Goal: Information Seeking & Learning: Learn about a topic

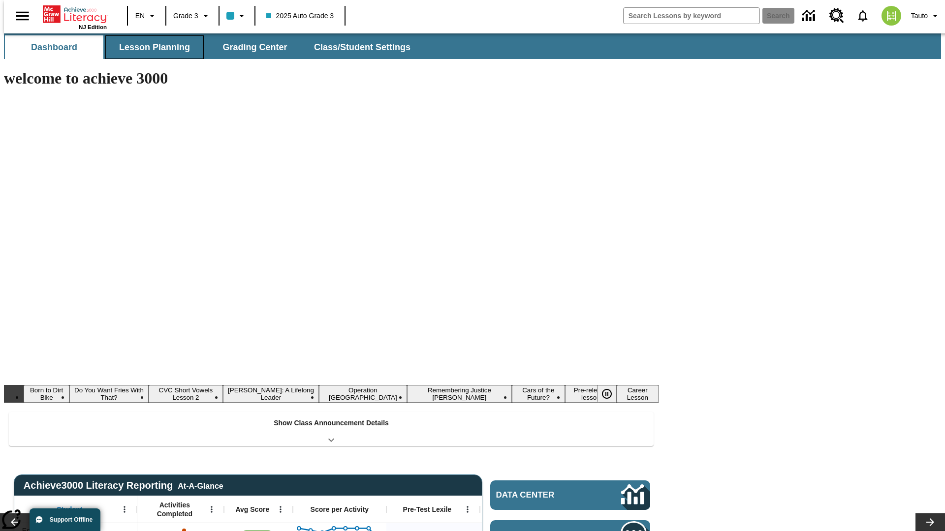
click at [151, 47] on button "Lesson Planning" at bounding box center [154, 47] width 98 height 24
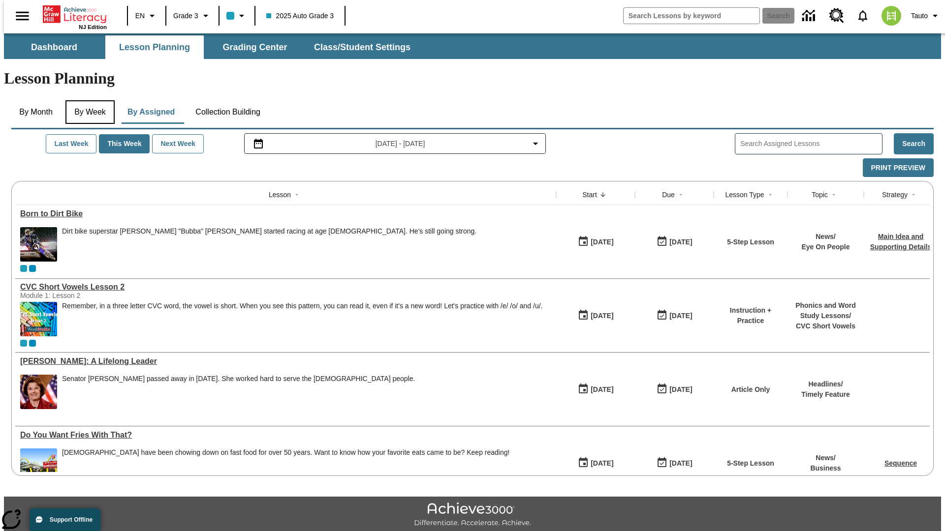
click at [88, 100] on button "By Week" at bounding box center [89, 112] width 49 height 24
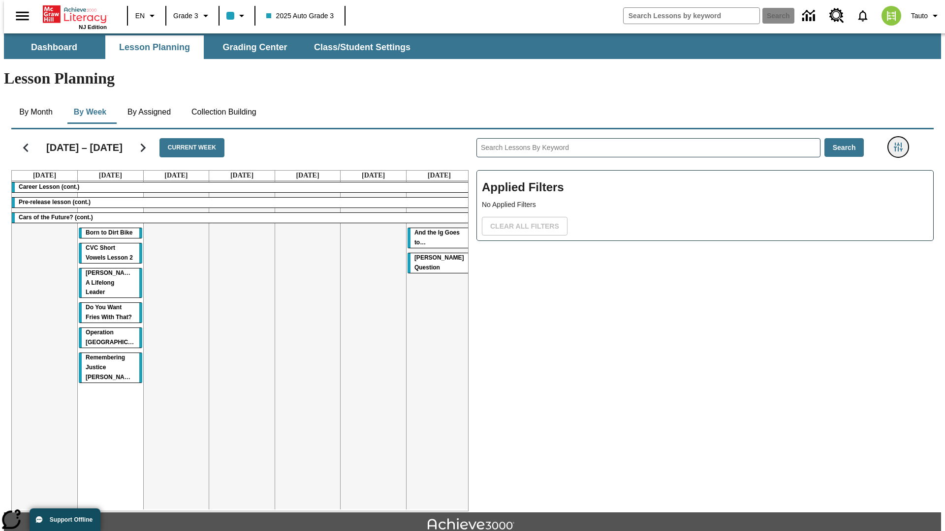
click at [901, 143] on icon "Filters Side menu" at bounding box center [898, 147] width 9 height 9
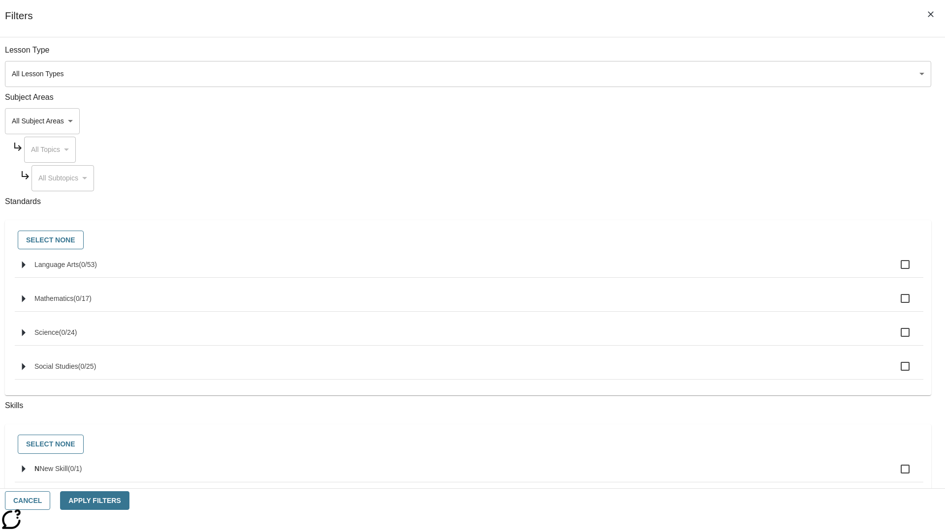
click at [709, 121] on body "Skip to main content NJ Edition EN Grade 3 2025 Auto Grade 3 Search 0 Tauto Das…" at bounding box center [472, 304] width 937 height 543
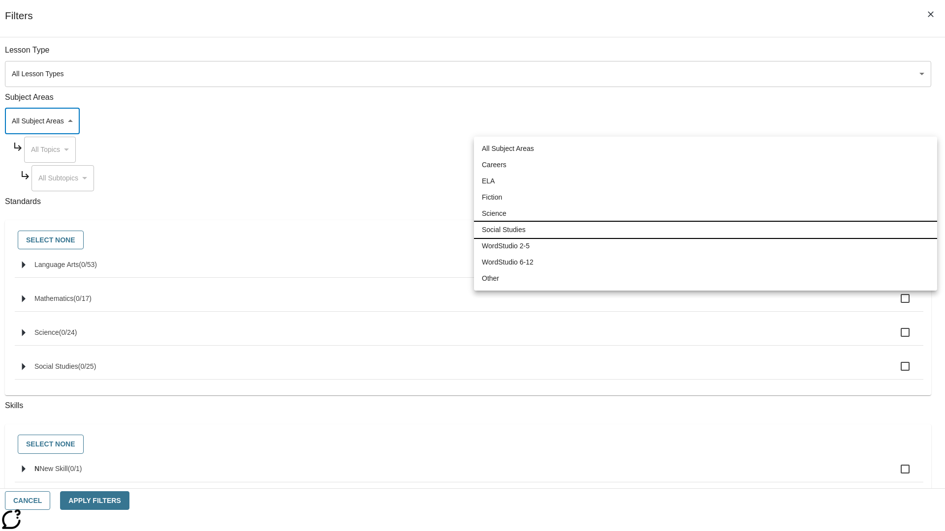
click at [705, 230] on li "Social Studies" at bounding box center [705, 230] width 463 height 16
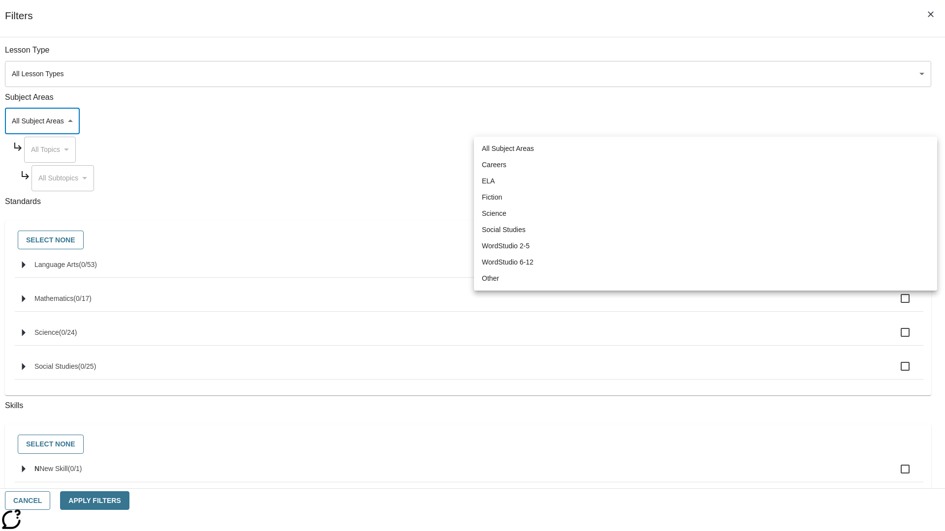
type input "3"
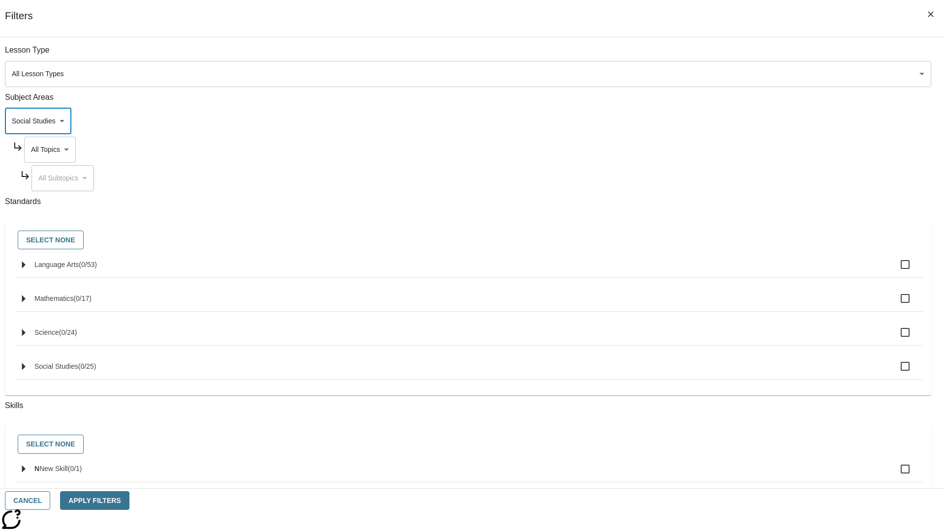
click at [718, 150] on body "Skip to main content NJ Edition EN Grade 3 2025 Auto Grade 3 Search 0 Tauto Das…" at bounding box center [472, 304] width 937 height 543
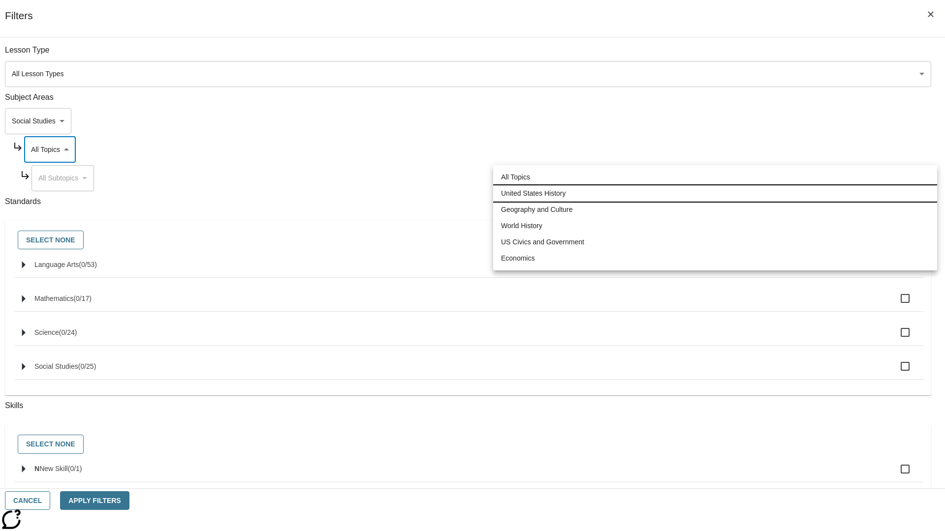
click at [715, 193] on li "United States History" at bounding box center [715, 194] width 444 height 16
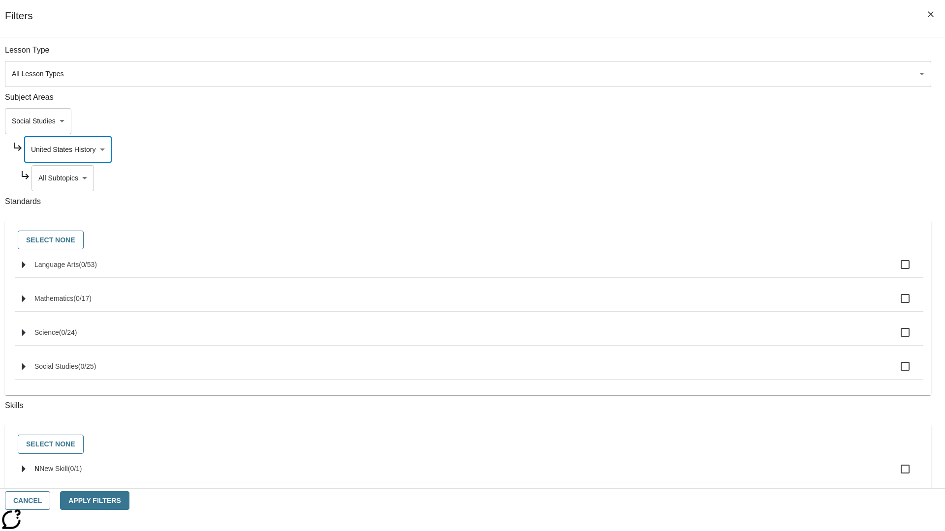
scroll to position [0, 0]
click at [721, 55] on body "Skip to main content NJ Edition EN Grade 3 2025 Auto Grade 3 Search 0 Tauto Das…" at bounding box center [472, 304] width 937 height 543
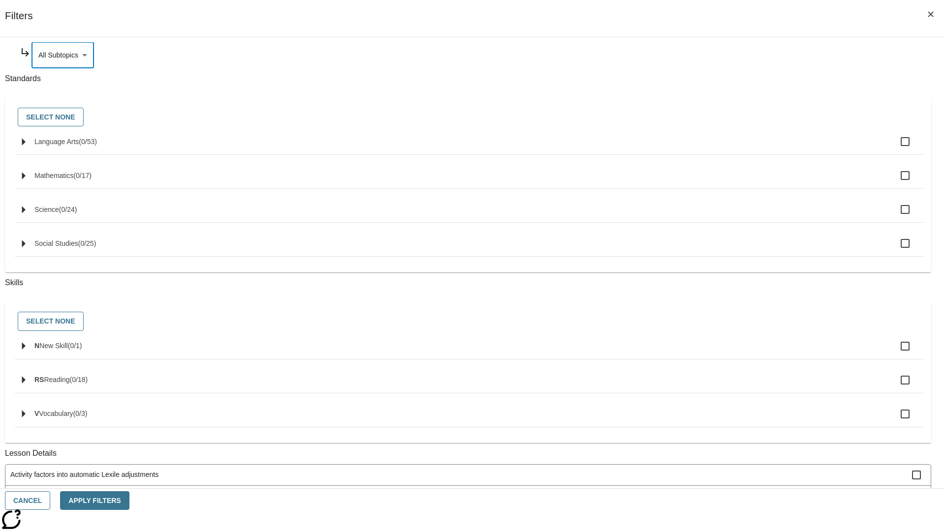
scroll to position [0, 0]
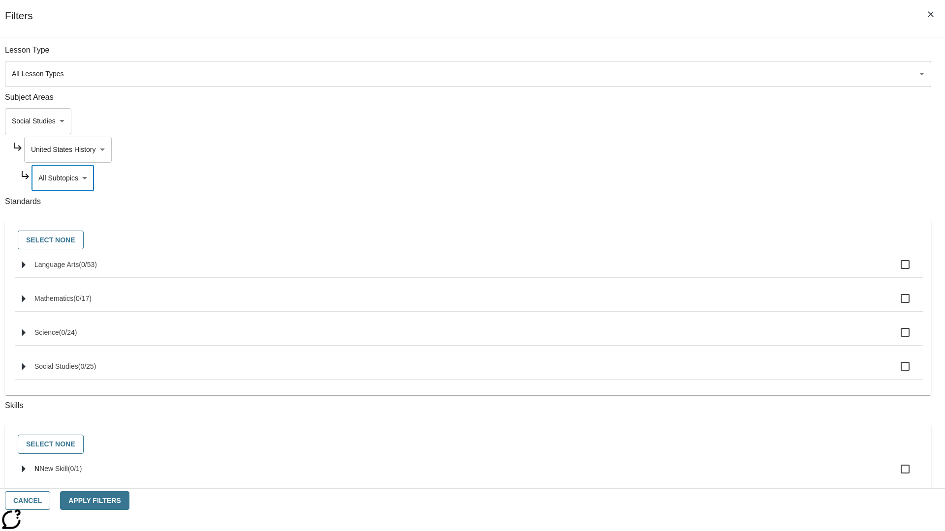
click at [718, 150] on body "Skip to main content NJ Edition EN Grade 3 2025 Auto Grade 3 Search 0 Tauto Das…" at bounding box center [472, 304] width 937 height 543
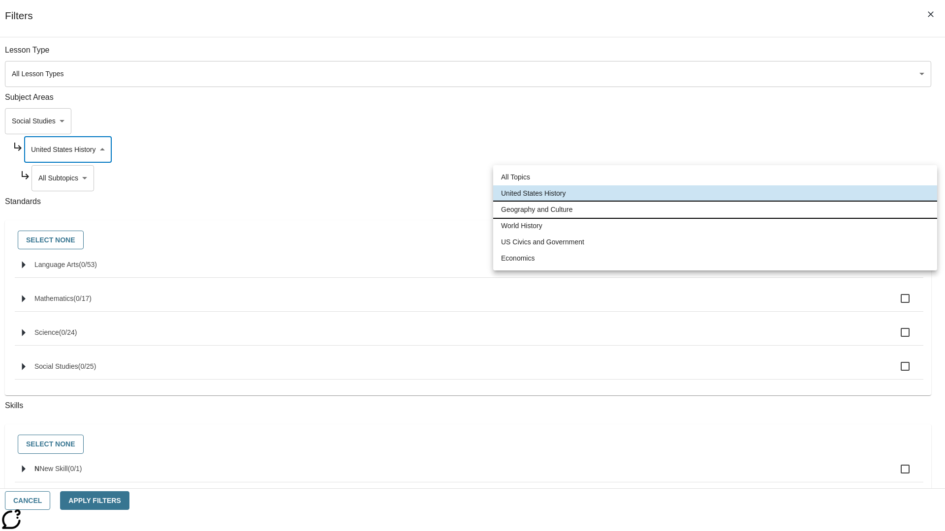
click at [715, 210] on li "Geography and Culture" at bounding box center [715, 210] width 444 height 16
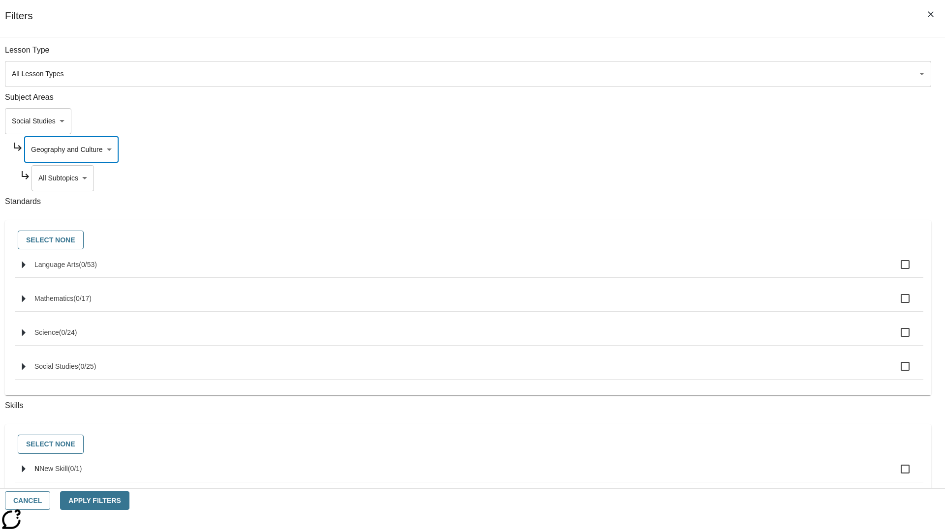
click at [721, 178] on body "Skip to main content NJ Edition EN Grade 3 2025 Auto Grade 3 Search 0 Tauto Das…" at bounding box center [472, 304] width 937 height 543
click at [718, 150] on body "Skip to main content NJ Edition EN Grade 3 2025 Auto Grade 3 Search 0 Tauto Das…" at bounding box center [472, 304] width 937 height 543
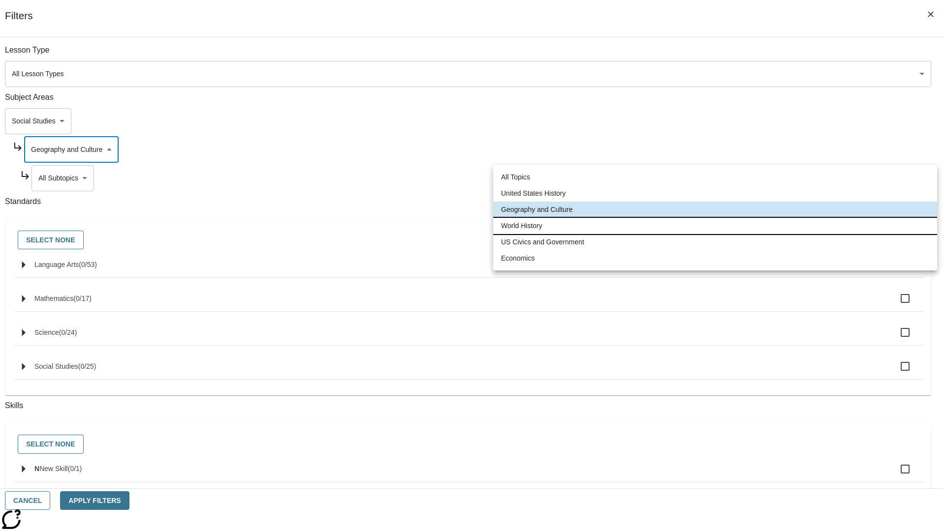
click at [715, 226] on li "World History" at bounding box center [715, 226] width 444 height 16
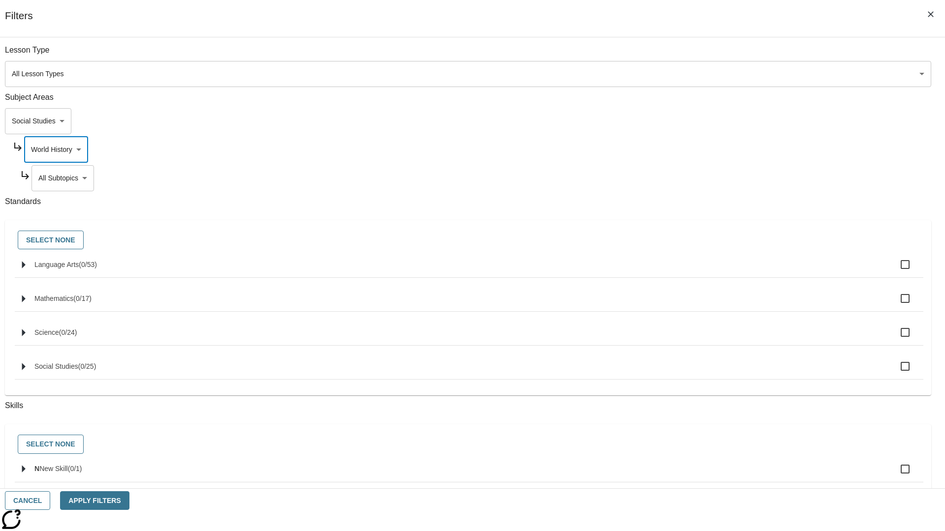
click at [722, 178] on body "Skip to main content NJ Edition EN Grade 3 2025 Auto Grade 3 Search 0 Tauto Das…" at bounding box center [472, 304] width 937 height 543
click at [718, 150] on body "Skip to main content NJ Edition EN Grade 3 2025 Auto Grade 3 Search 0 Tauto Das…" at bounding box center [472, 304] width 937 height 543
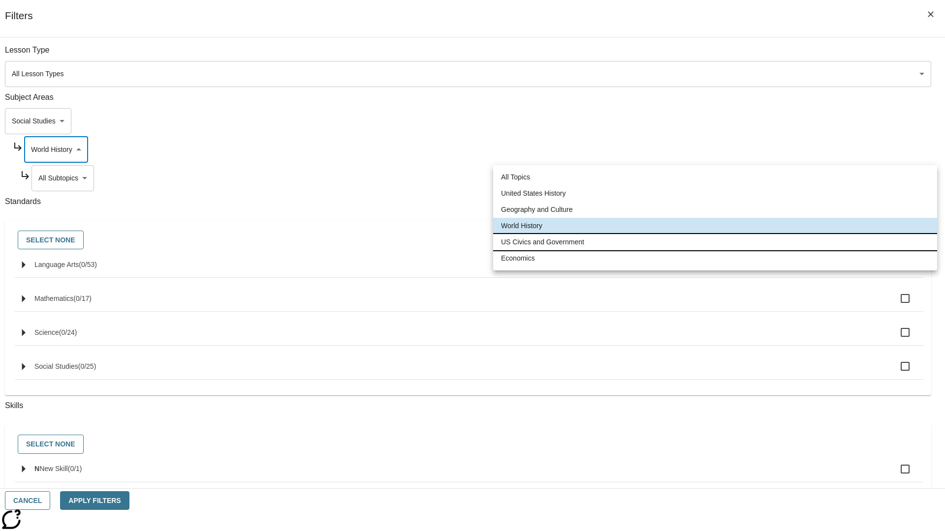
click at [715, 242] on li "US Civics and Government" at bounding box center [715, 242] width 444 height 16
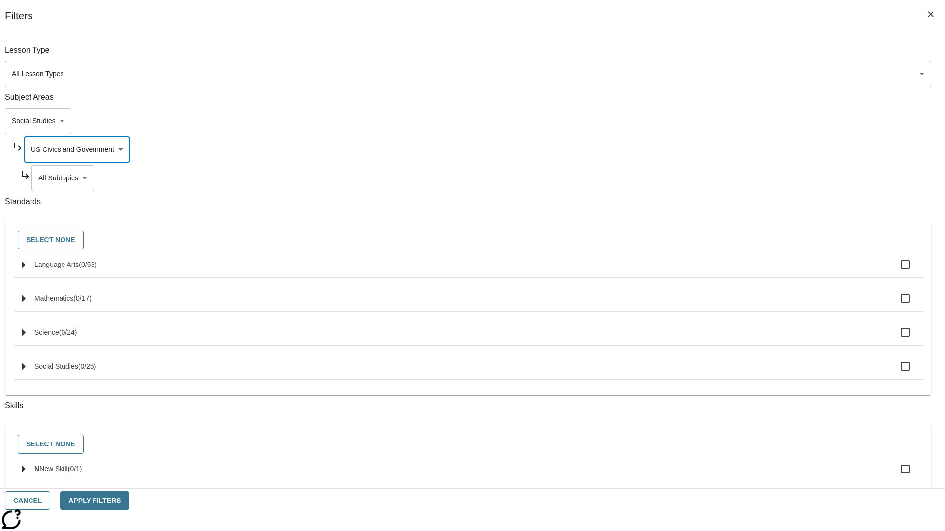
click at [722, 178] on body "Skip to main content NJ Edition EN Grade 3 2025 Auto Grade 3 Search 0 Tauto Das…" at bounding box center [472, 304] width 937 height 543
click at [718, 150] on body "Skip to main content NJ Edition EN Grade 3 2025 Auto Grade 3 Search 0 Tauto Das…" at bounding box center [472, 304] width 937 height 543
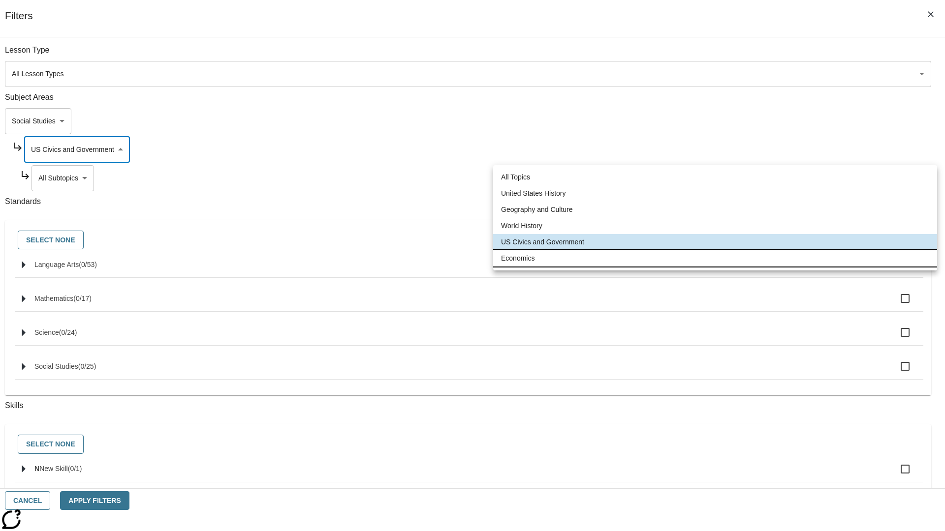
click at [715, 258] on li "Economics" at bounding box center [715, 258] width 444 height 16
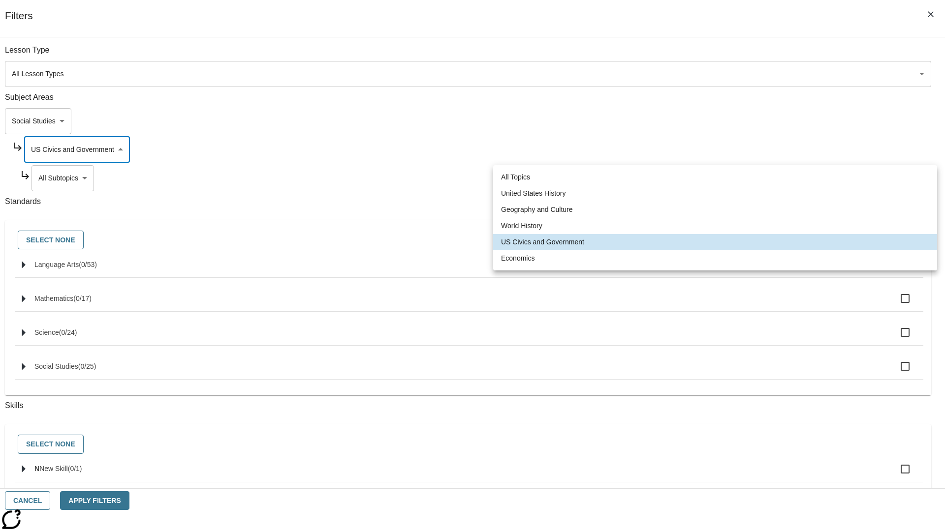
type input "195"
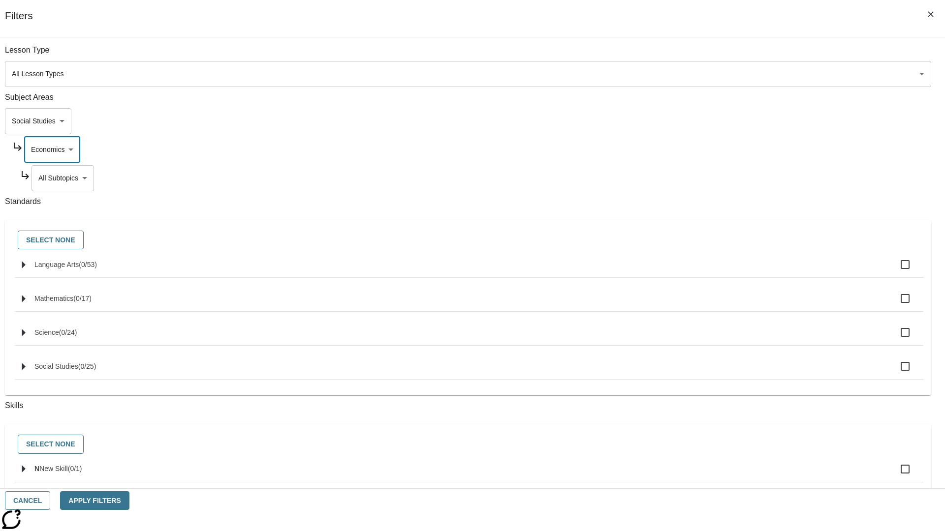
click at [722, 178] on body "Skip to main content NJ Edition EN Grade 3 2025 Auto Grade 3 Search 0 Tauto Das…" at bounding box center [472, 304] width 937 height 543
click at [709, 121] on body "Skip to main content NJ Edition EN Grade 3 2025 Auto Grade 3 Search 0 Tauto Das…" at bounding box center [472, 304] width 937 height 543
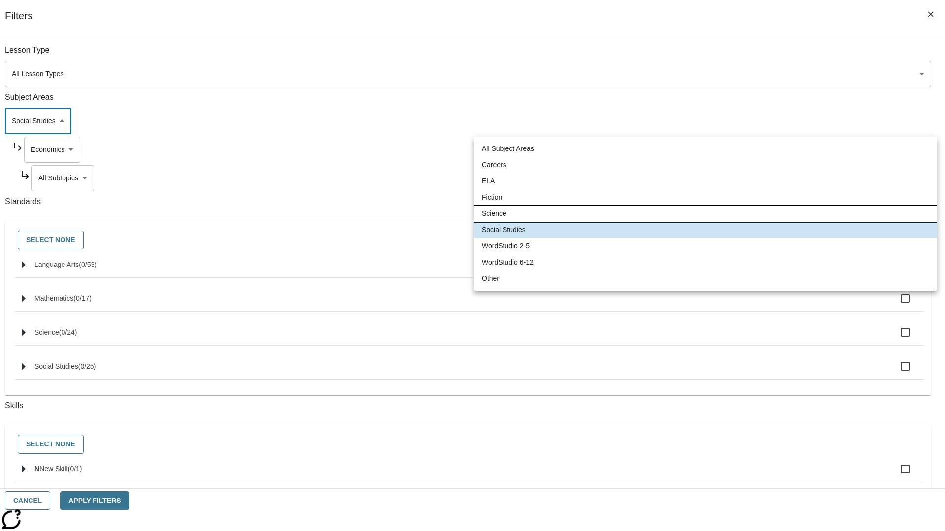
click at [705, 214] on li "Science" at bounding box center [705, 214] width 463 height 16
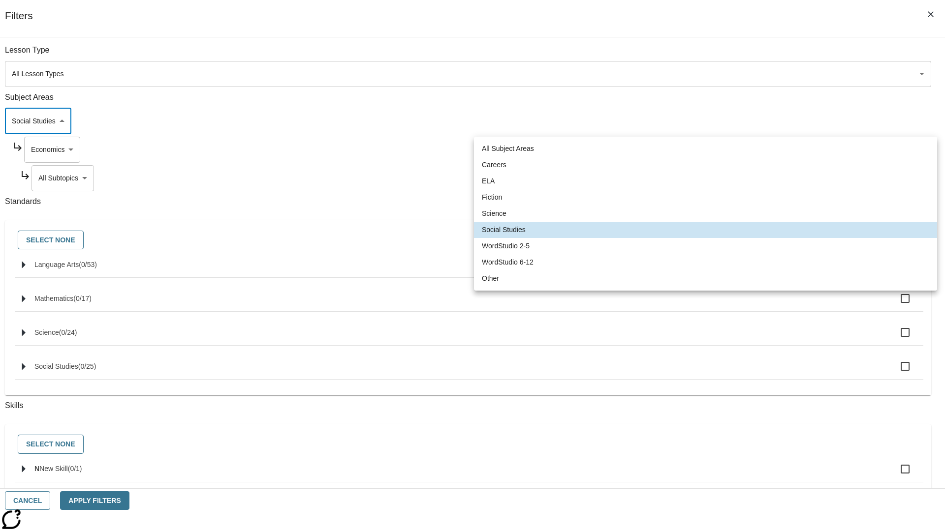
type input "2"
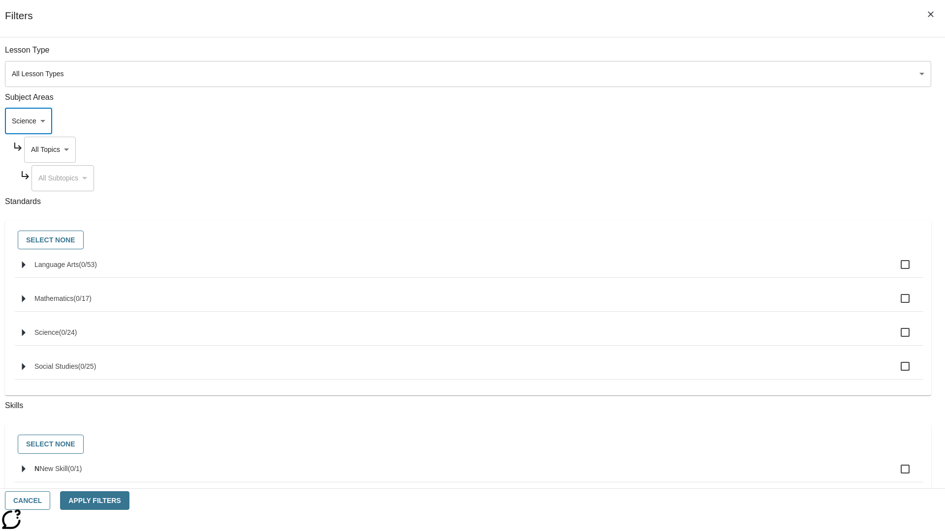
click at [718, 150] on body "Skip to main content NJ Edition EN Grade 3 2025 Auto Grade 3 Search 0 Tauto Das…" at bounding box center [472, 304] width 937 height 543
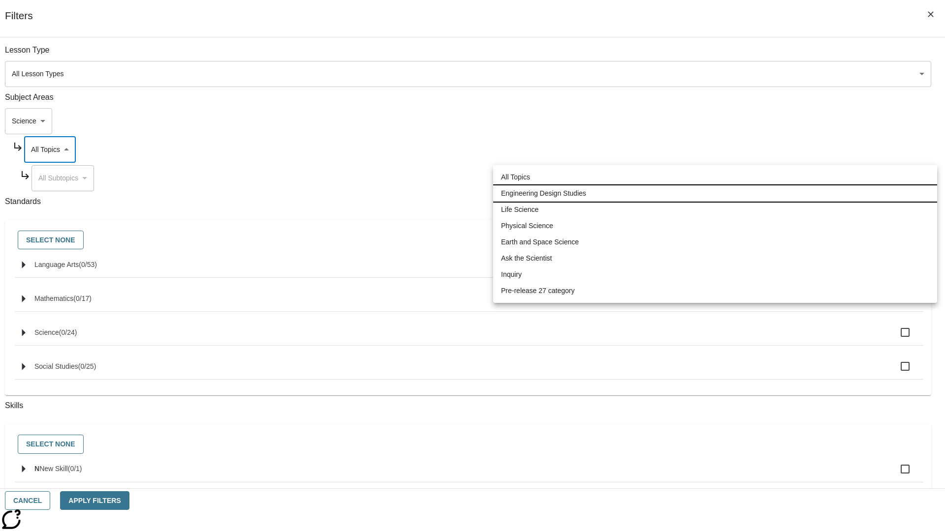
click at [715, 193] on li "Engineering Design Studies" at bounding box center [715, 194] width 444 height 16
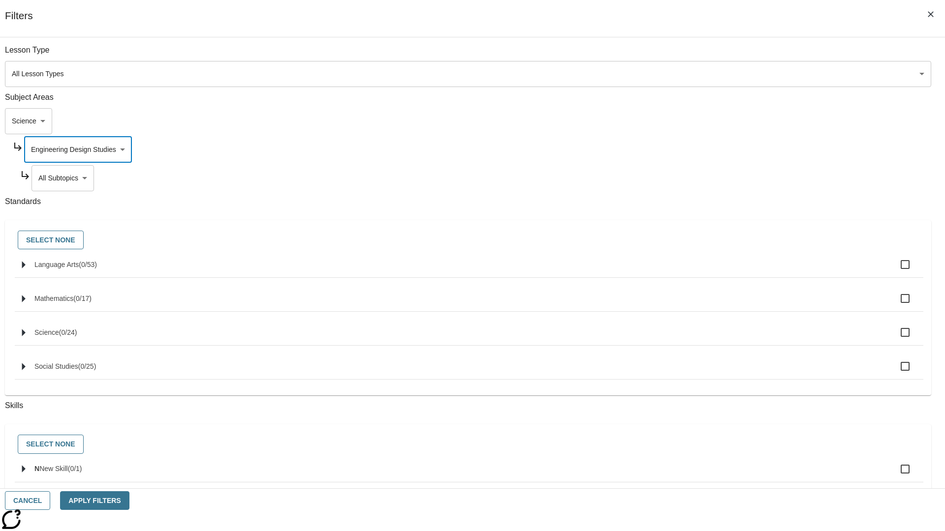
click at [721, 178] on body "Skip to main content NJ Edition EN Grade 3 2025 Auto Grade 3 Search 0 Tauto Das…" at bounding box center [472, 304] width 937 height 543
click at [718, 150] on body "Skip to main content NJ Edition EN Grade 3 2025 Auto Grade 3 Search 0 Tauto Das…" at bounding box center [472, 304] width 937 height 543
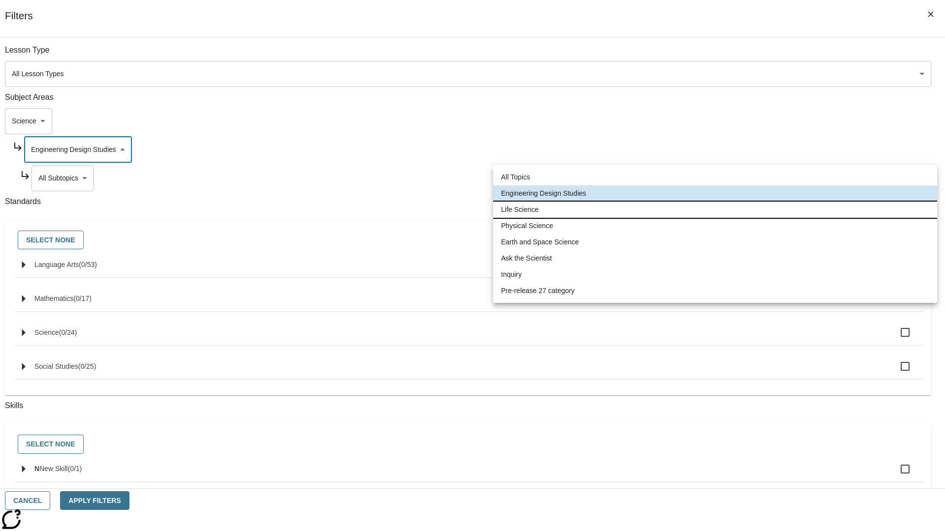
click at [715, 210] on li "Life Science" at bounding box center [715, 210] width 444 height 16
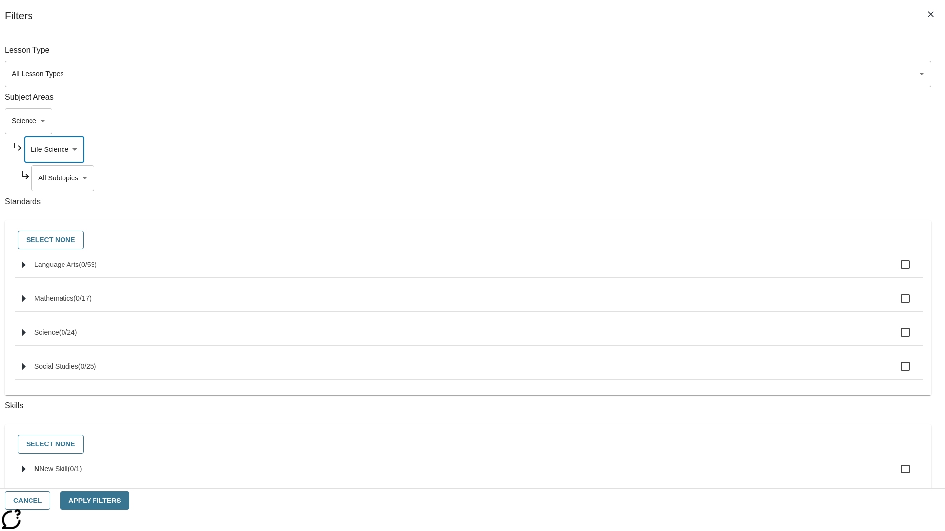
type input "189"
click at [721, 178] on body "Skip to main content NJ Edition EN Grade 3 2025 Auto Grade 3 Search 0 Tauto Das…" at bounding box center [472, 304] width 937 height 543
click at [718, 150] on body "Skip to main content NJ Edition EN Grade 3 2025 Auto Grade 3 Search 0 Tauto Das…" at bounding box center [472, 304] width 937 height 543
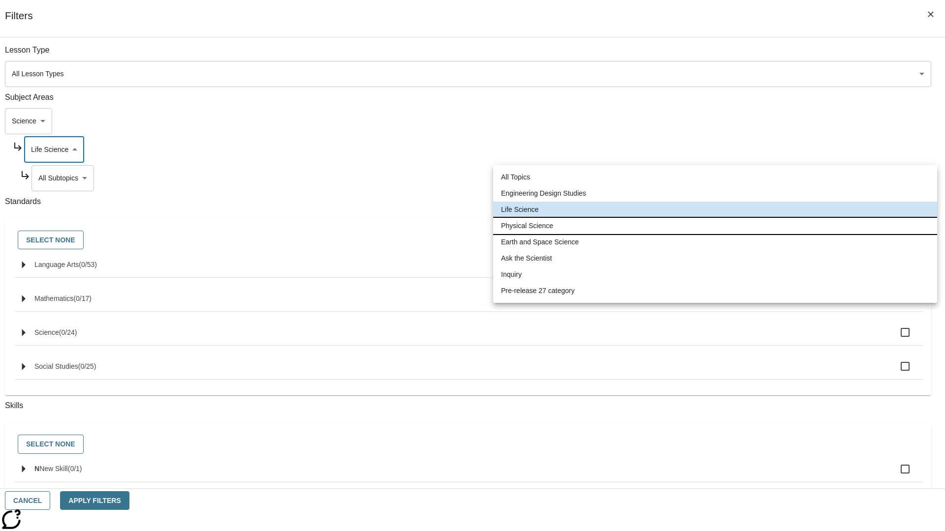
click at [715, 226] on li "Physical Science" at bounding box center [715, 226] width 444 height 16
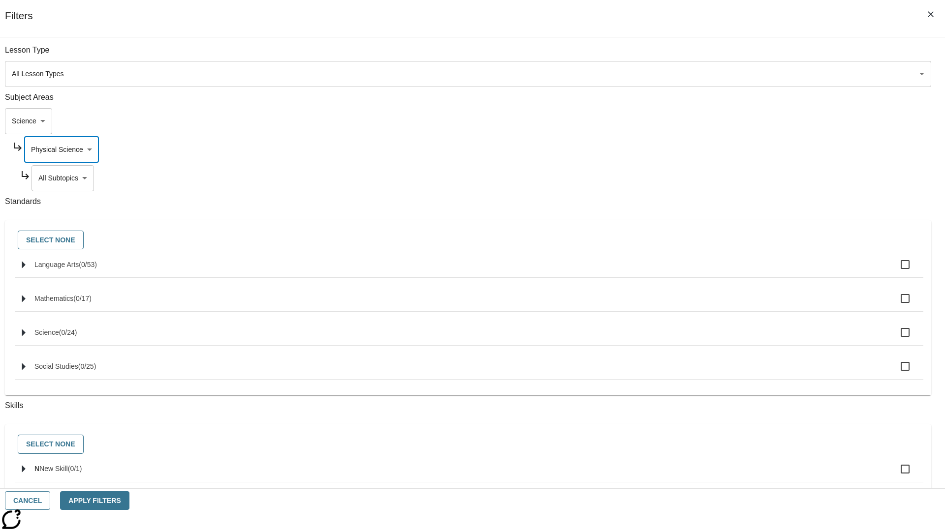
scroll to position [123, 0]
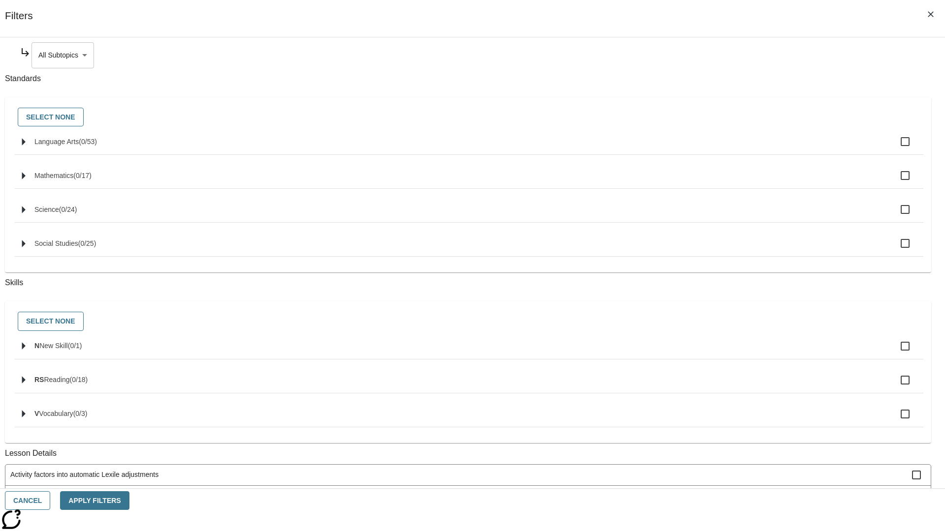
click at [721, 55] on body "Skip to main content NJ Edition EN Grade 3 2025 Auto Grade 3 Search 0 Tauto Das…" at bounding box center [472, 304] width 937 height 543
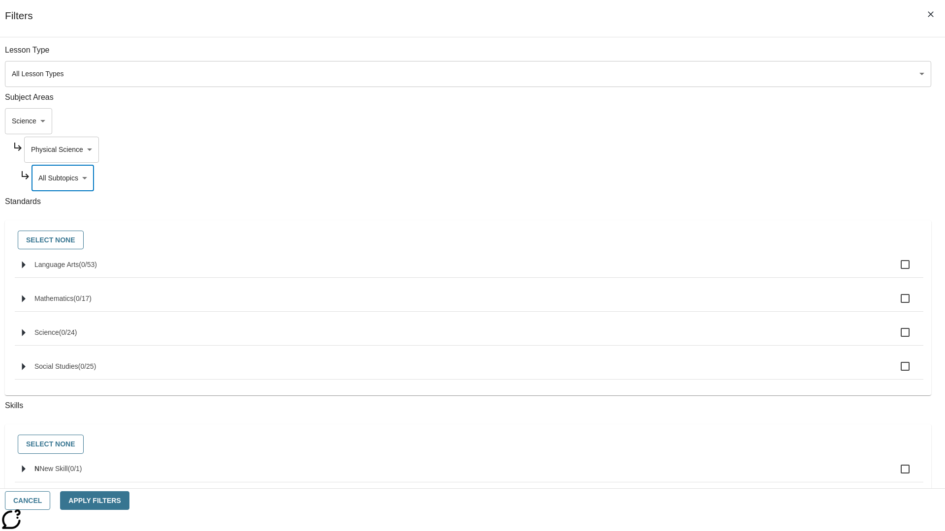
click at [718, 150] on body "Skip to main content NJ Edition EN Grade 3 2025 Auto Grade 3 Search 0 Tauto Das…" at bounding box center [472, 304] width 937 height 543
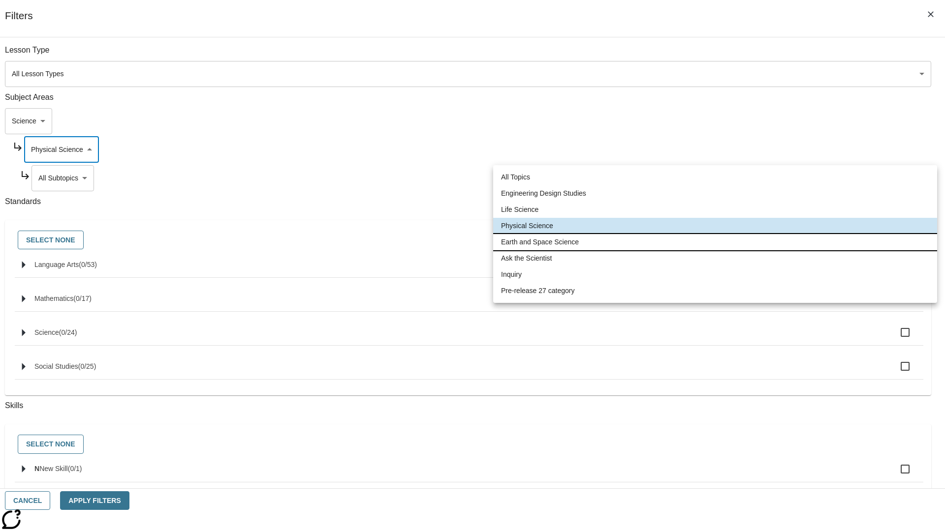
click at [715, 242] on li "Earth and Space Science" at bounding box center [715, 242] width 444 height 16
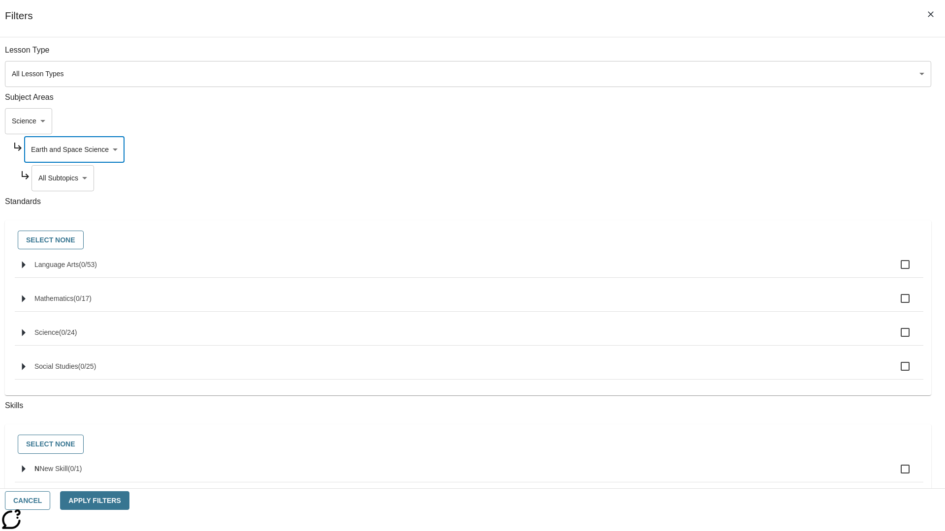
type input "192"
click at [721, 178] on body "Skip to main content NJ Edition EN Grade 3 2025 Auto Grade 3 Search 0 Tauto Das…" at bounding box center [472, 304] width 937 height 543
click at [718, 55] on body "Skip to main content NJ Edition EN Grade 3 2025 Auto Grade 3 Search 0 Tauto Das…" at bounding box center [472, 304] width 937 height 543
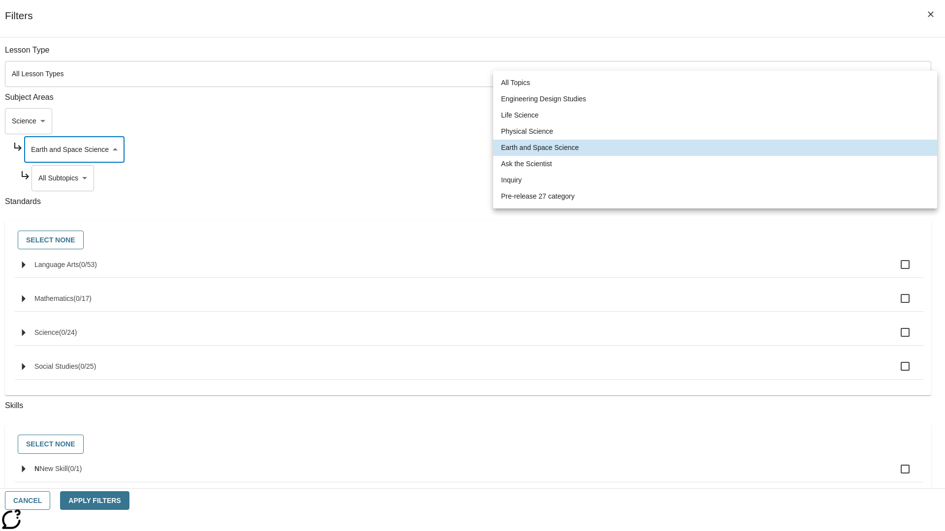
scroll to position [94, 0]
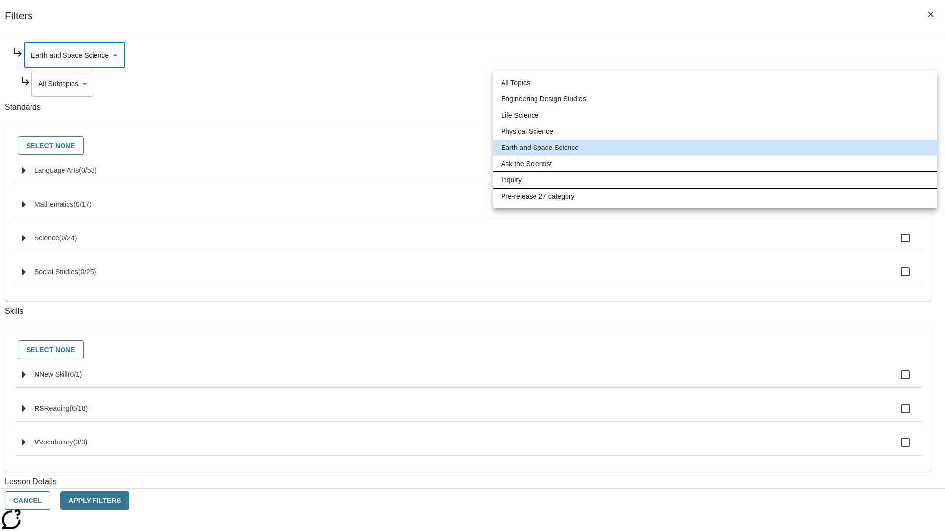
click at [715, 180] on li "Inquiry" at bounding box center [715, 180] width 444 height 16
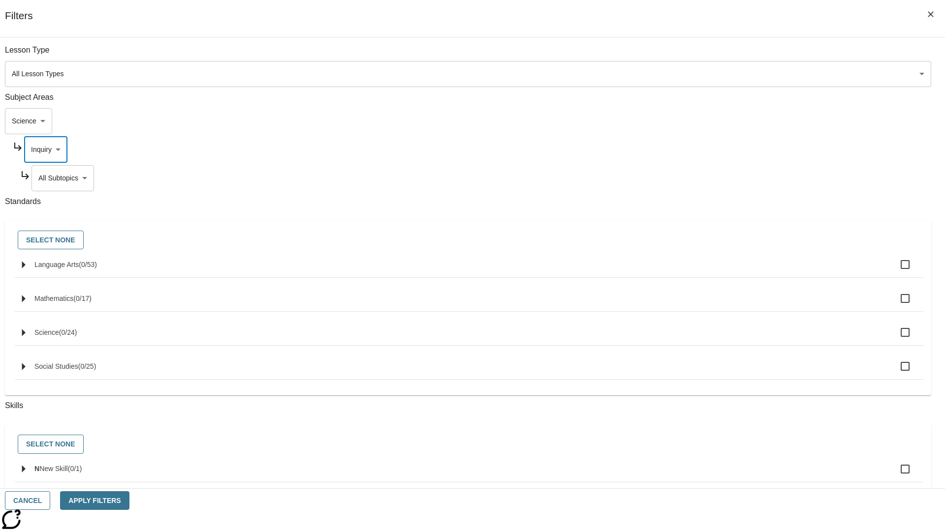
scroll to position [123, 0]
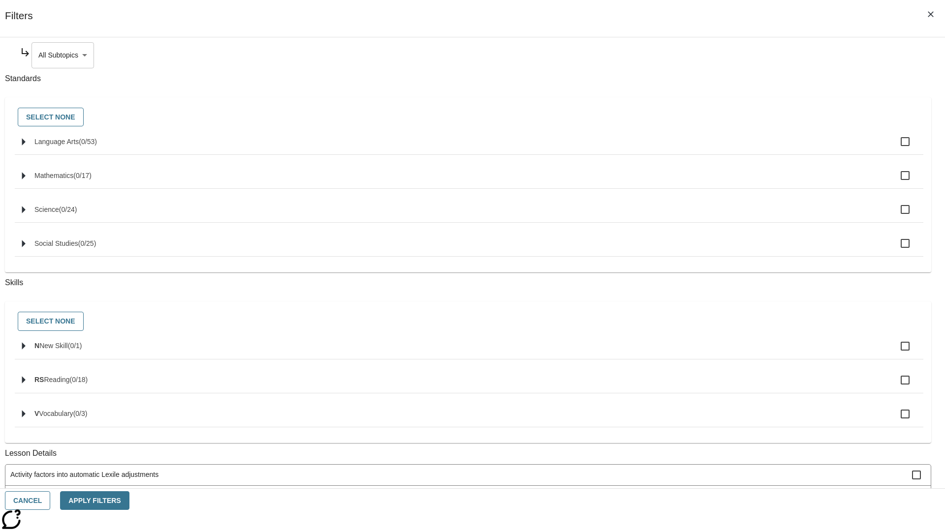
click at [721, 55] on body "Skip to main content NJ Edition EN Grade 3 2025 Auto Grade 3 Search 0 Tauto Das…" at bounding box center [472, 304] width 937 height 543
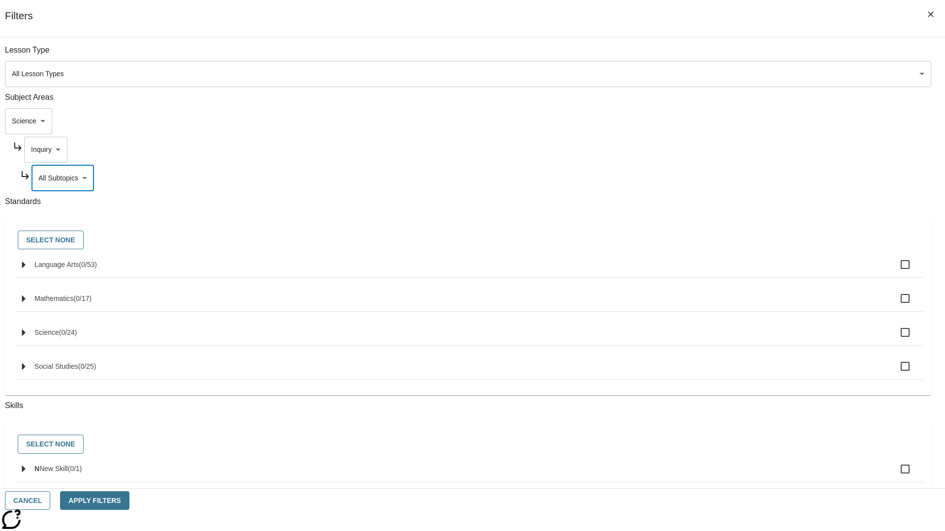
scroll to position [94, 0]
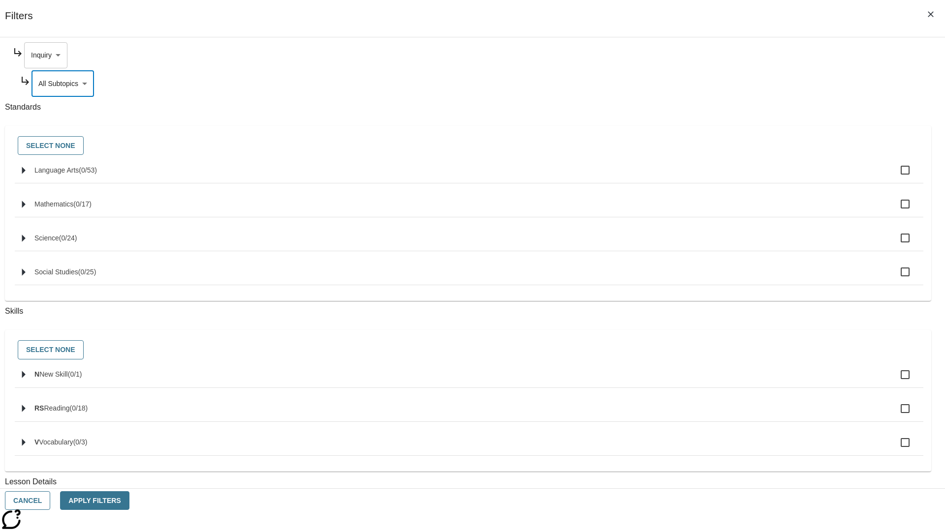
click at [718, 55] on body "Skip to main content NJ Edition EN Grade 3 2025 Auto Grade 3 Search 0 Tauto Das…" at bounding box center [472, 304] width 937 height 543
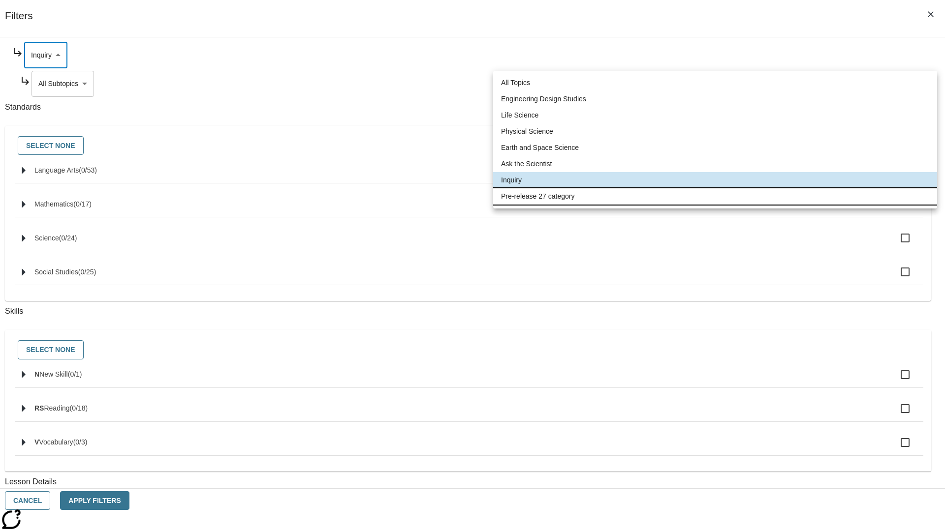
click at [715, 196] on li "Pre-release 27 category" at bounding box center [715, 196] width 444 height 16
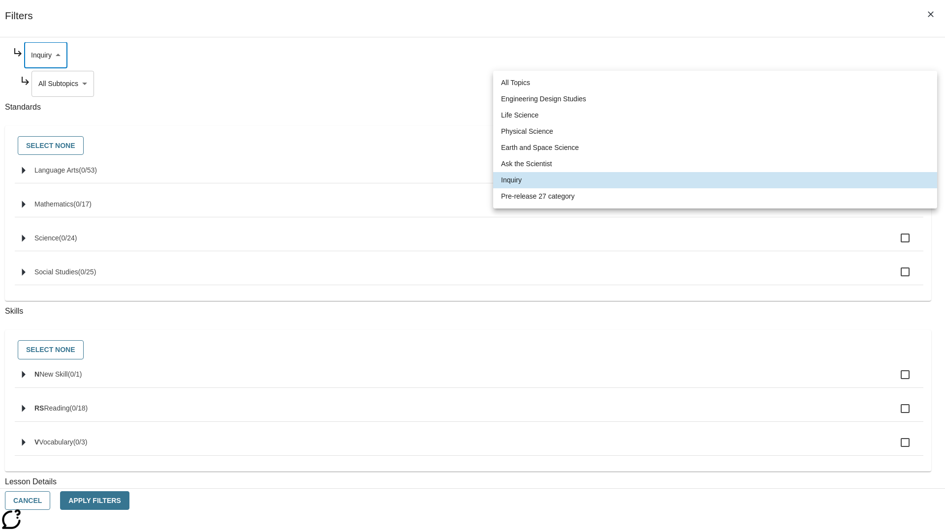
type input "271"
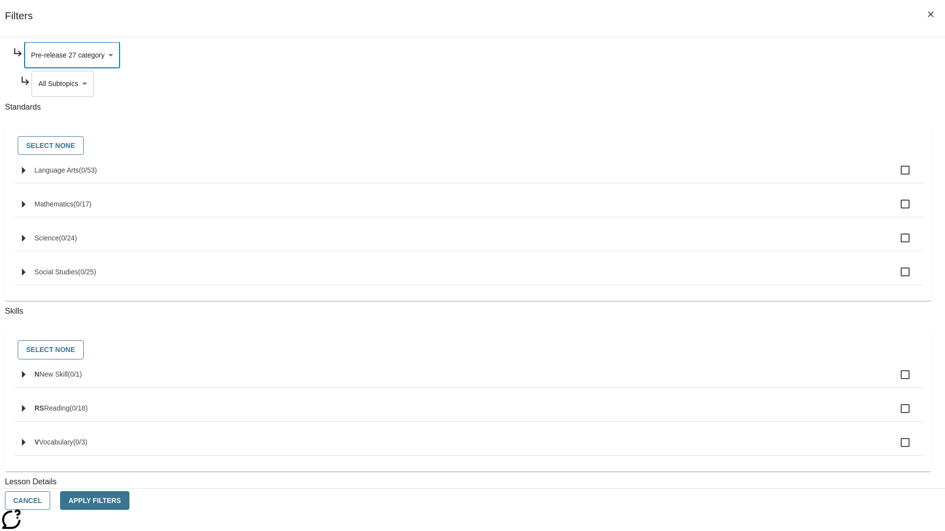
click at [721, 178] on body "Skip to main content NJ Edition EN Grade 3 2025 Auto Grade 3 Search 0 Tauto Das…" at bounding box center [472, 304] width 937 height 543
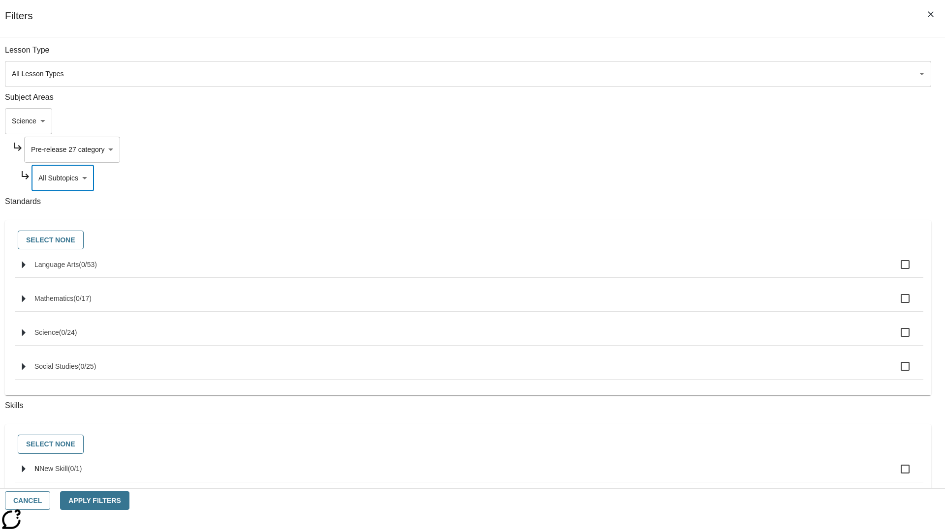
click at [708, 55] on body "Skip to main content NJ Edition EN Grade 3 2025 Auto Grade 3 Search 0 Tauto Das…" at bounding box center [472, 304] width 937 height 543
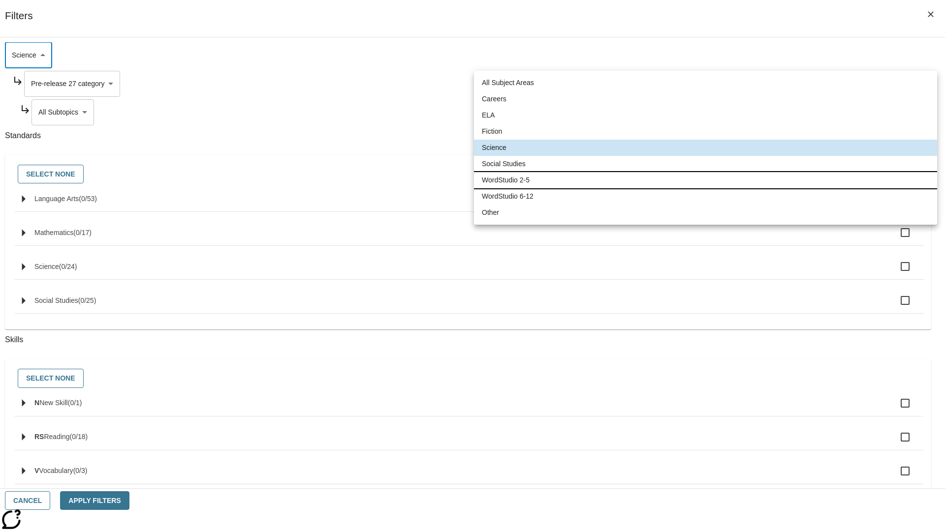
click at [705, 180] on li "WordStudio 2-5" at bounding box center [705, 180] width 463 height 16
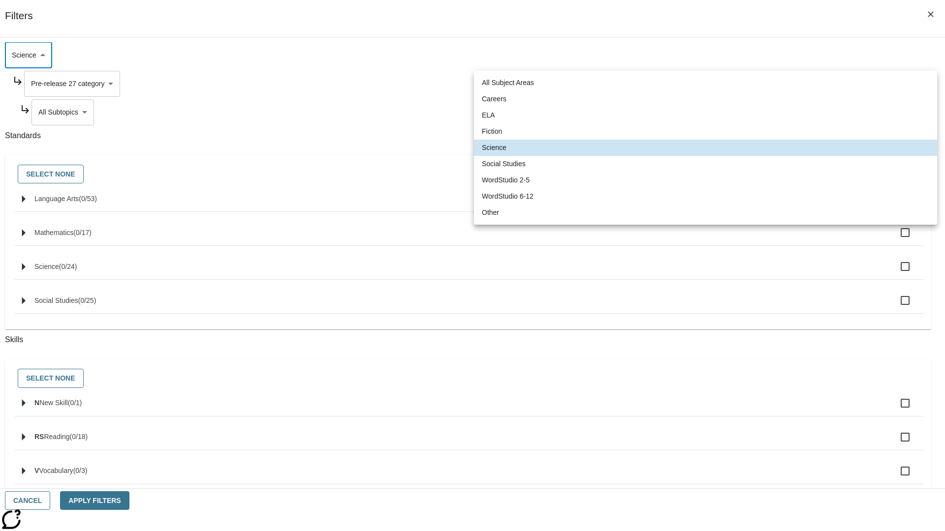
type input "6"
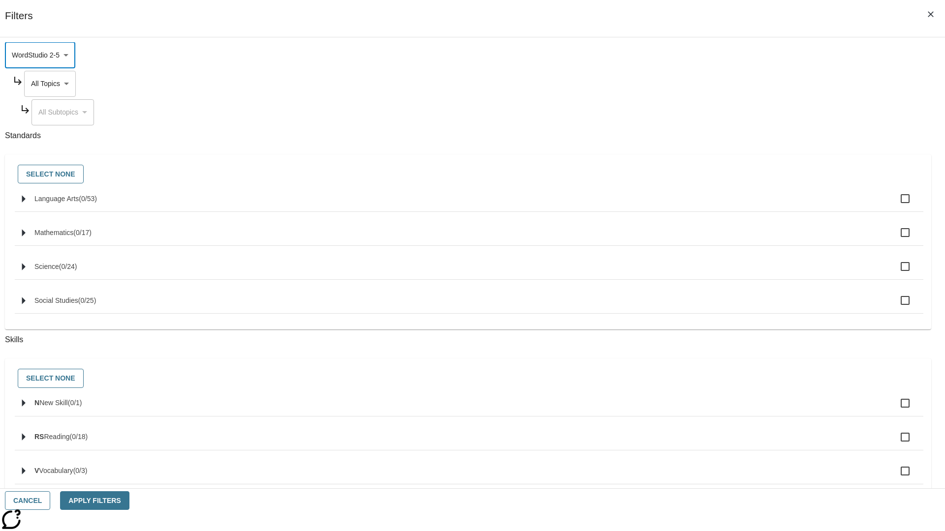
scroll to position [0, 0]
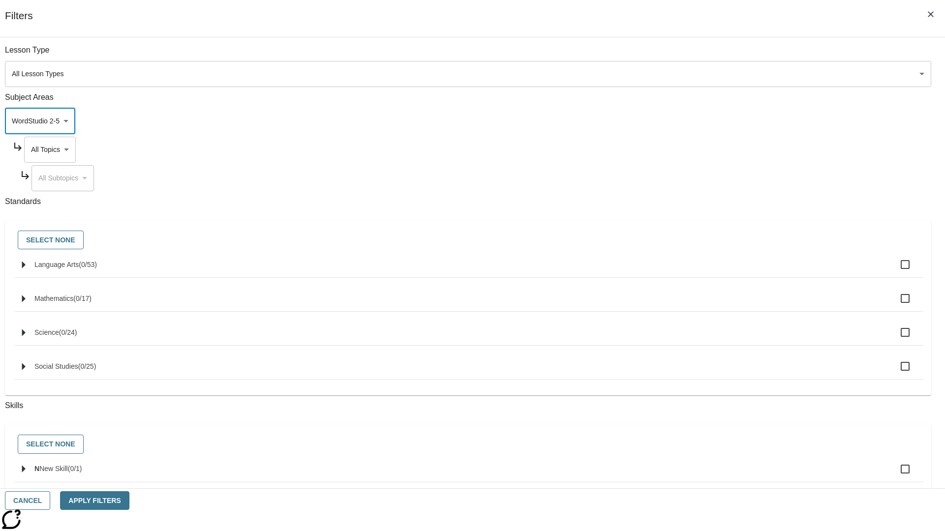
click at [718, 150] on body "Skip to main content NJ Edition EN Grade 3 2025 Auto Grade 3 Search 0 Tauto Das…" at bounding box center [472, 304] width 937 height 543
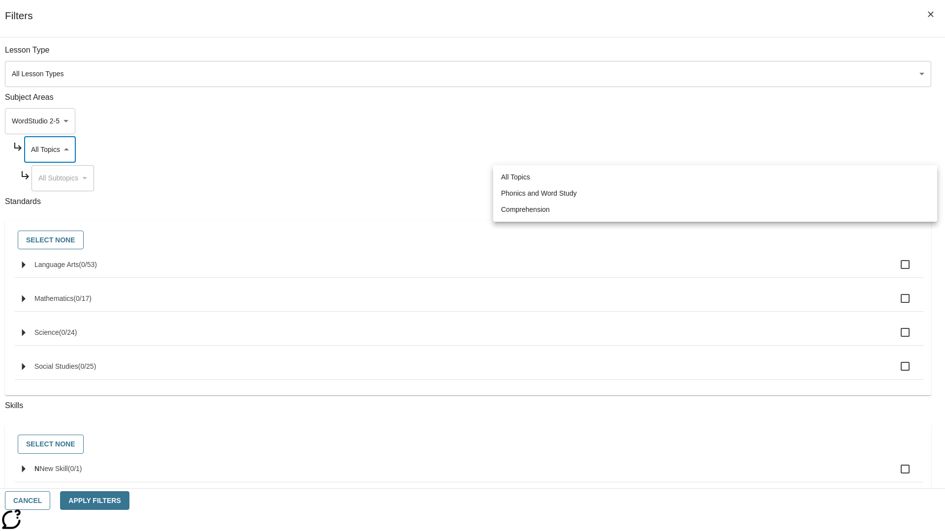
scroll to position [0, 0]
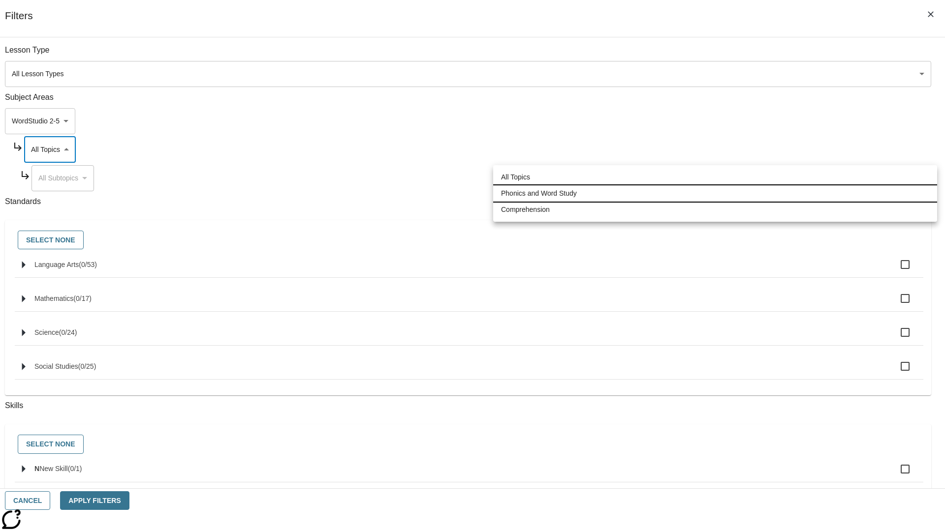
click at [715, 193] on li "Phonics and Word Study" at bounding box center [715, 194] width 444 height 16
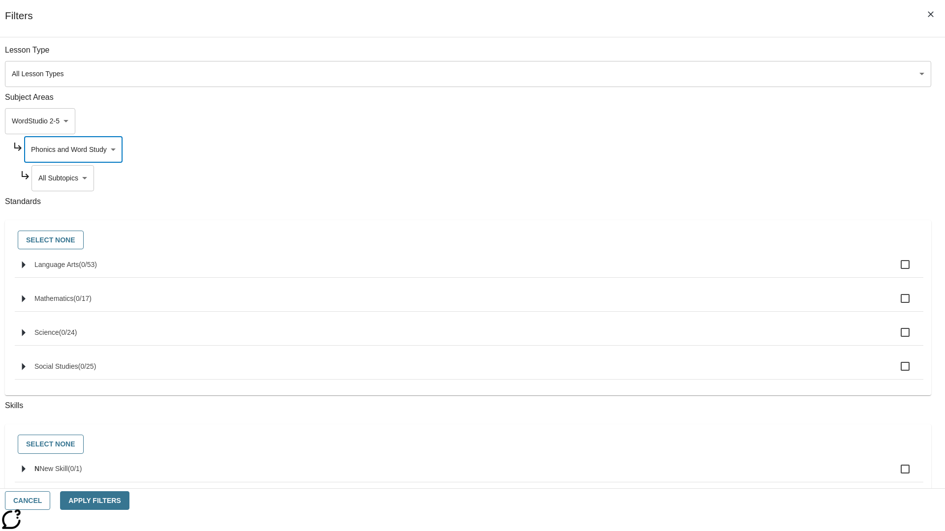
click at [721, 178] on body "Skip to main content NJ Edition EN Grade 3 2025 Auto Grade 3 Search 0 Tauto Das…" at bounding box center [472, 304] width 937 height 543
click at [718, 55] on body "Skip to main content NJ Edition EN Grade 3 2025 Auto Grade 3 Search 0 Tauto Das…" at bounding box center [472, 304] width 937 height 543
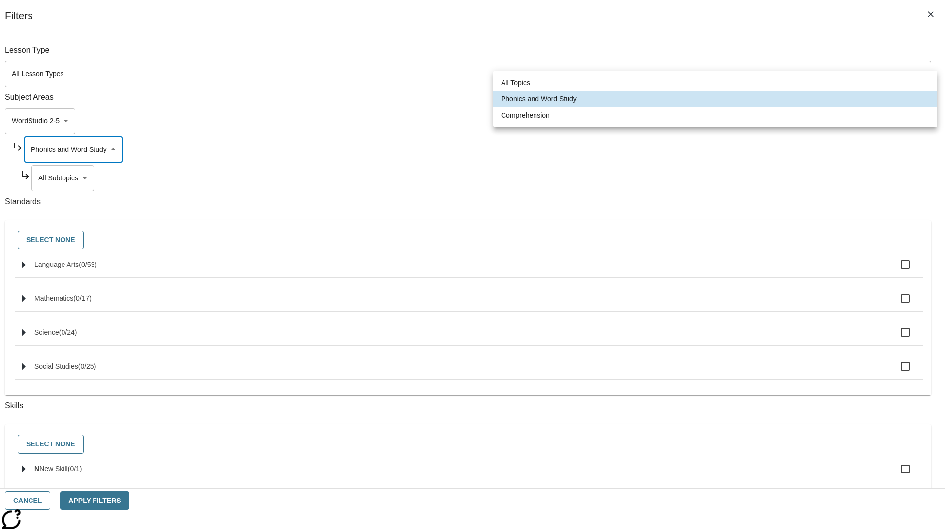
scroll to position [94, 0]
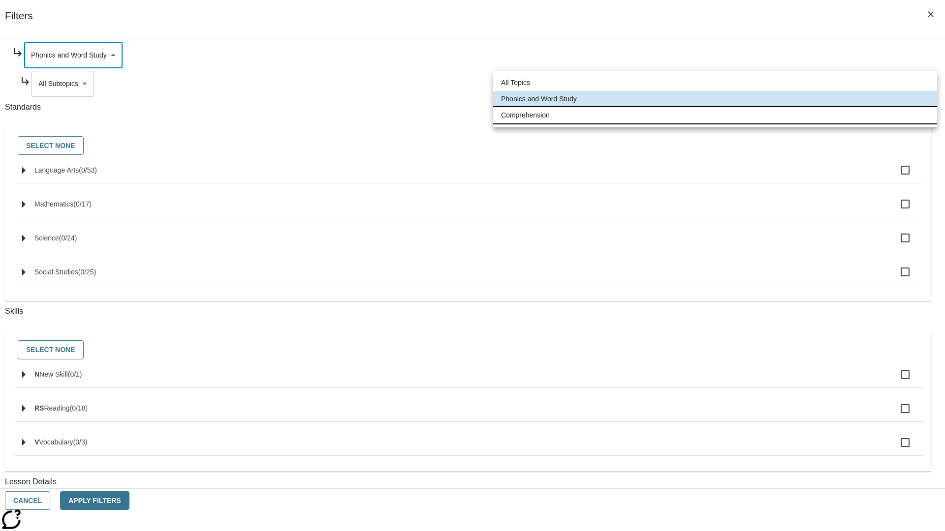
click at [715, 115] on li "Comprehension" at bounding box center [715, 115] width 444 height 16
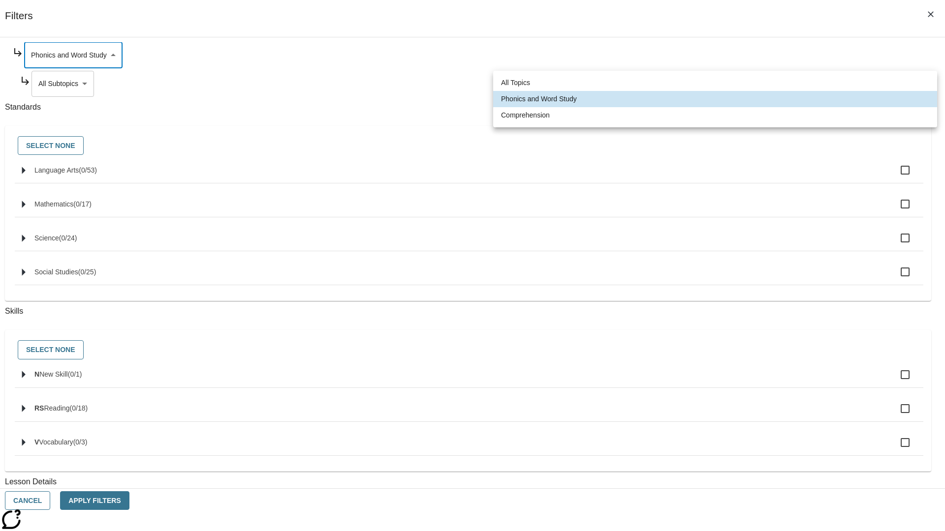
type input "252"
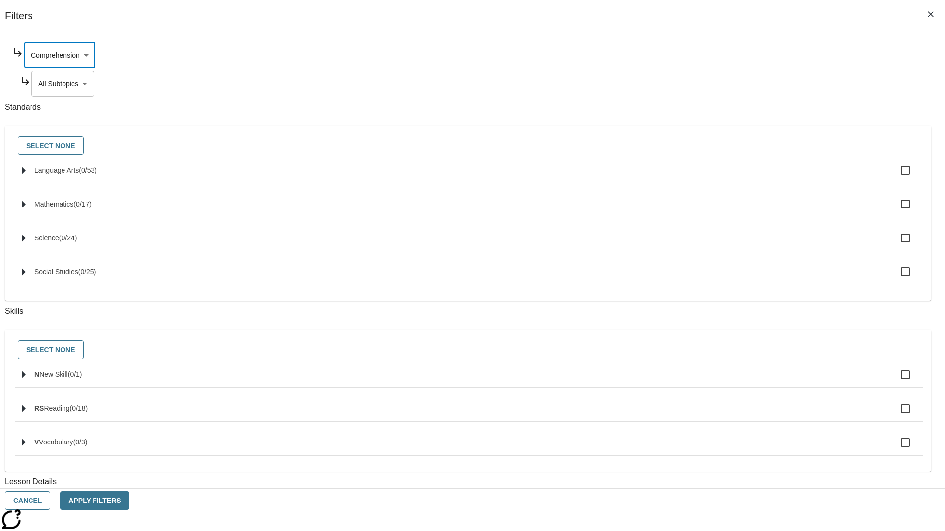
click at [722, 178] on body "Skip to main content NJ Edition EN Grade 3 2025 Auto Grade 3 Search 0 Tauto Das…" at bounding box center [472, 304] width 937 height 543
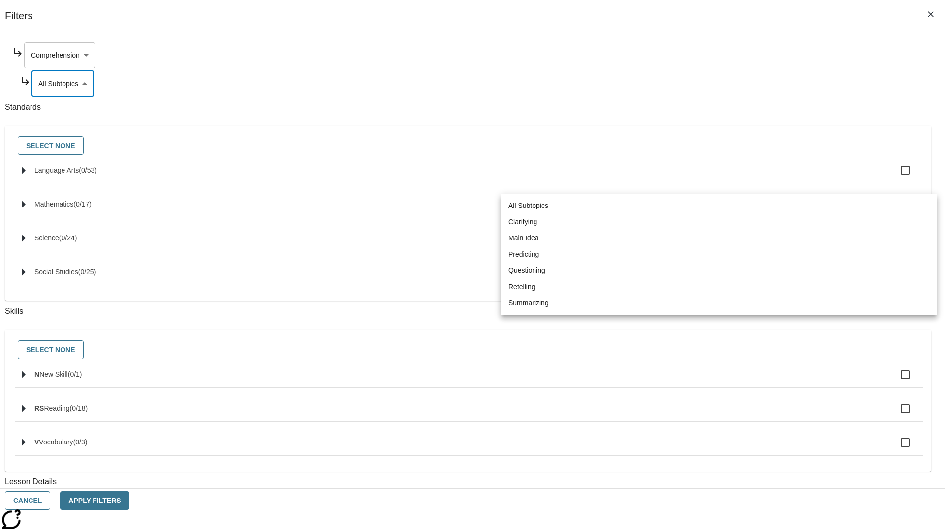
scroll to position [0, 0]
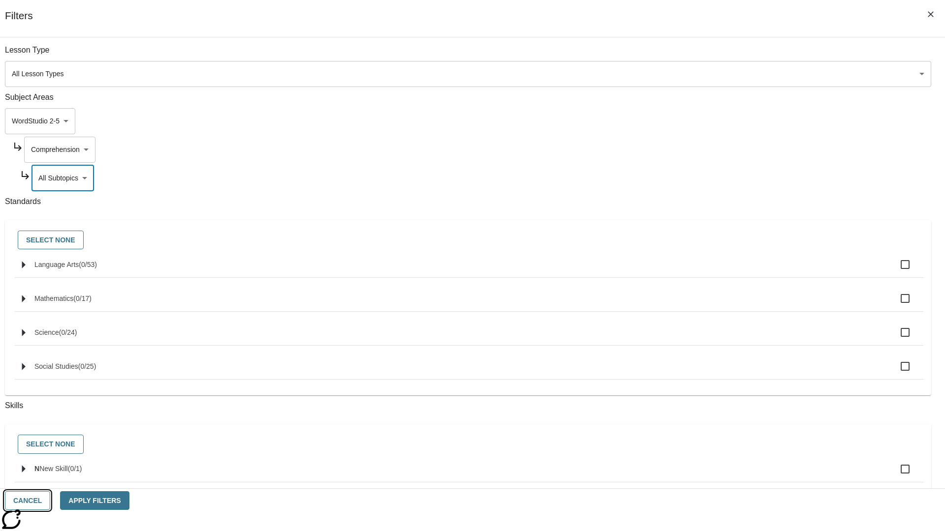
click at [50, 501] on button "Cancel" at bounding box center [27, 501] width 45 height 19
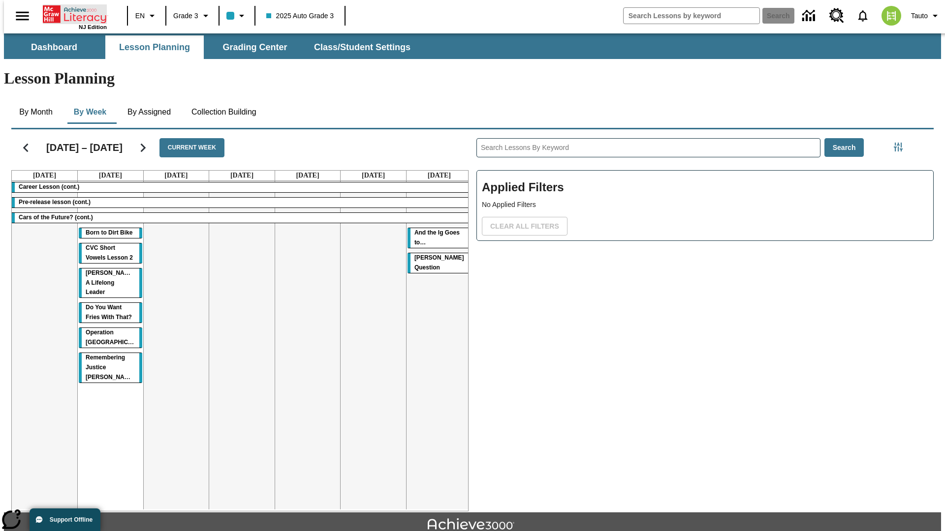
click at [71, 13] on icon "Home" at bounding box center [75, 14] width 65 height 20
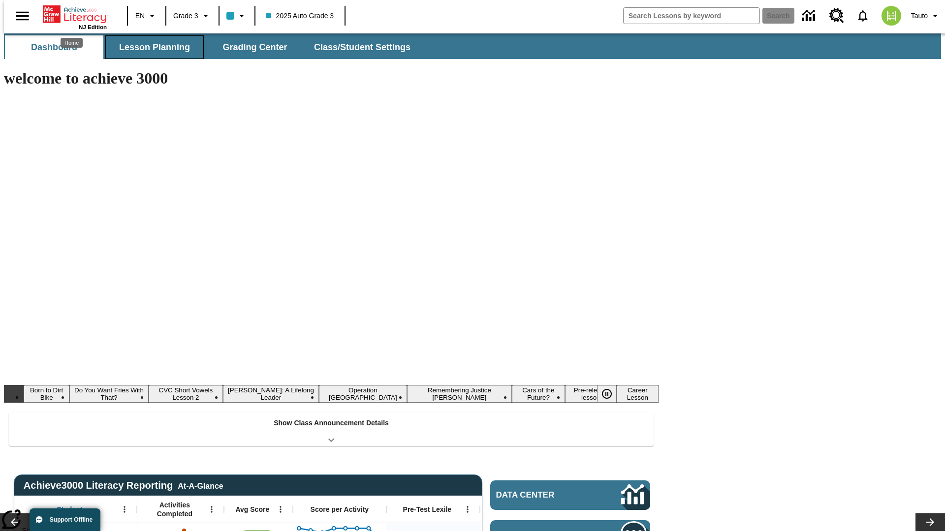
click at [151, 47] on button "Lesson Planning" at bounding box center [154, 47] width 98 height 24
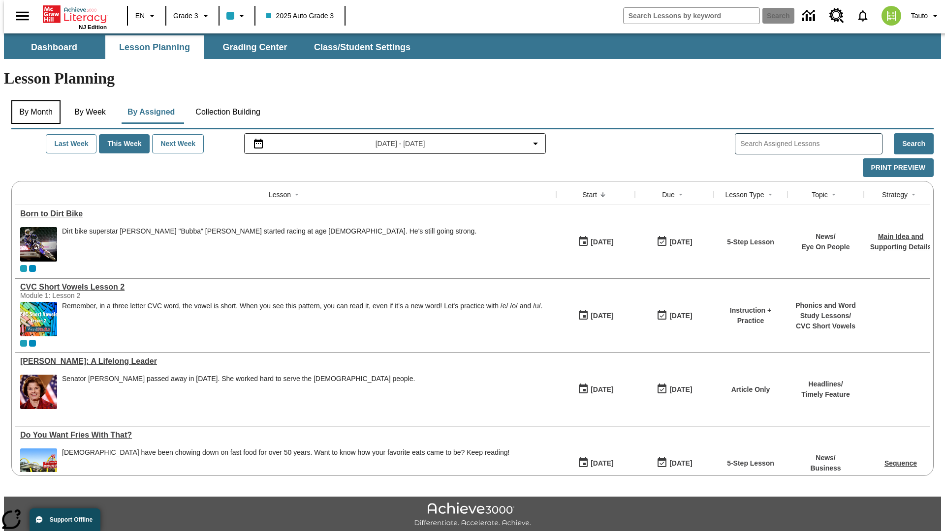
click at [33, 100] on button "By Month" at bounding box center [35, 112] width 49 height 24
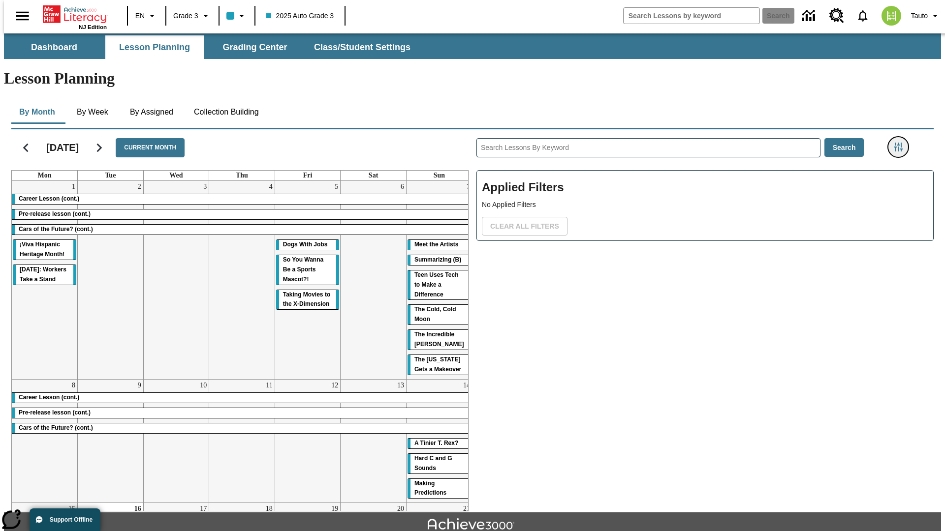
click at [901, 143] on icon "Filters Side menu" at bounding box center [898, 147] width 9 height 9
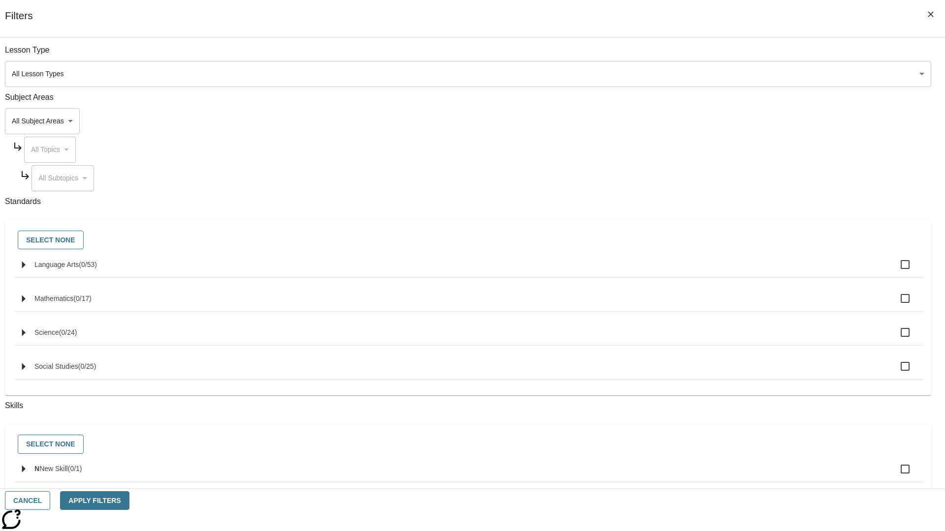
click at [709, 121] on body "Skip to main content [GEOGRAPHIC_DATA] Edition EN Grade 3 2025 Auto Grade 3 Sea…" at bounding box center [472, 304] width 937 height 543
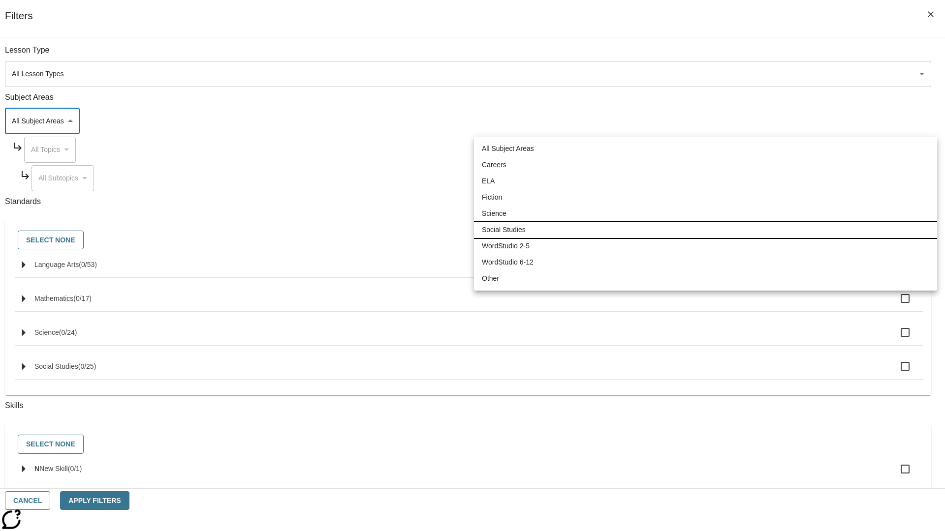
click at [705, 230] on li "Social Studies" at bounding box center [705, 230] width 463 height 16
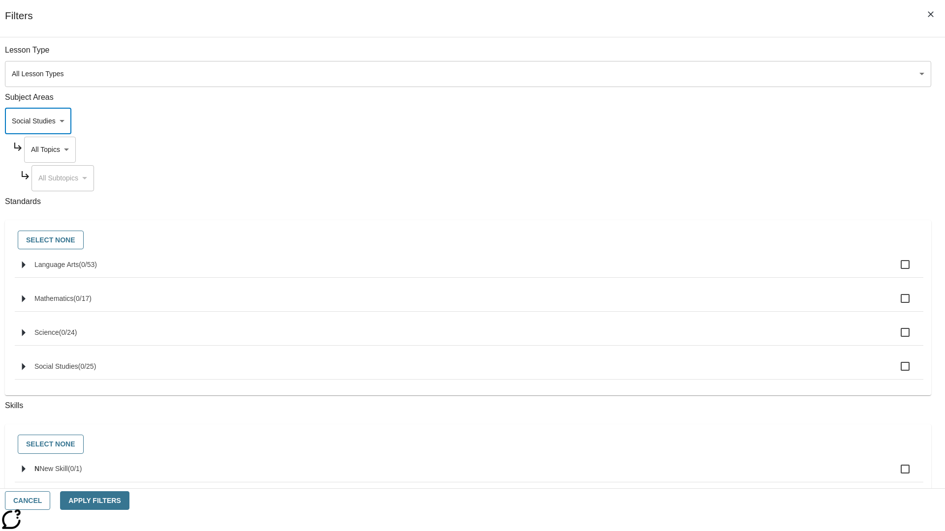
type input "3"
click at [718, 150] on body "Skip to main content [GEOGRAPHIC_DATA] Edition EN Grade 3 2025 Auto Grade 3 Sea…" at bounding box center [472, 304] width 937 height 543
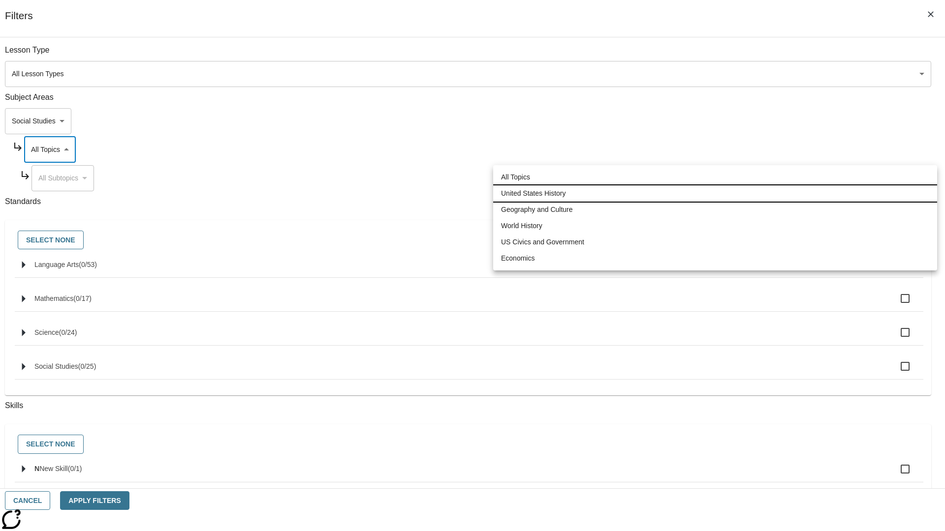
click at [715, 193] on li "United States History" at bounding box center [715, 194] width 444 height 16
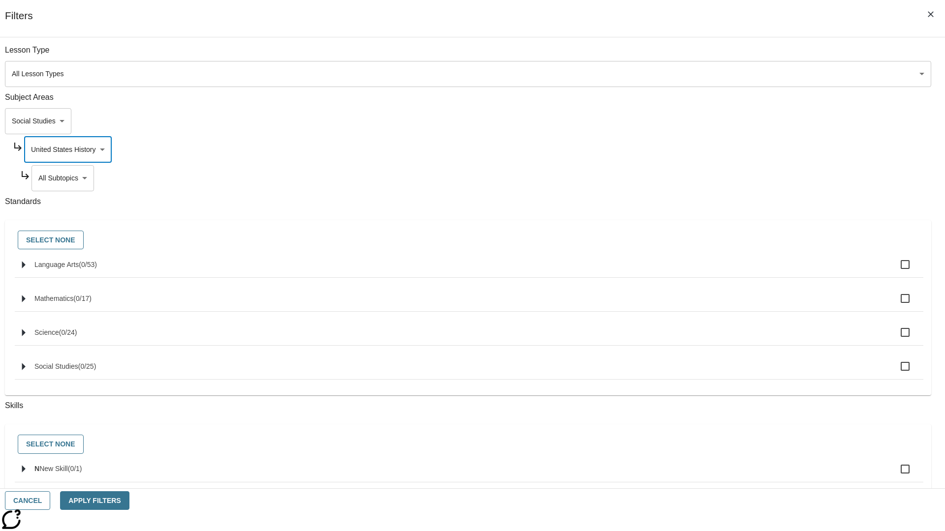
click at [721, 178] on body "Skip to main content [GEOGRAPHIC_DATA] Edition EN Grade 3 2025 Auto Grade 3 Sea…" at bounding box center [472, 304] width 937 height 543
click at [718, 55] on body "Skip to main content [GEOGRAPHIC_DATA] Edition EN Grade 3 2025 Auto Grade 3 Sea…" at bounding box center [472, 304] width 937 height 543
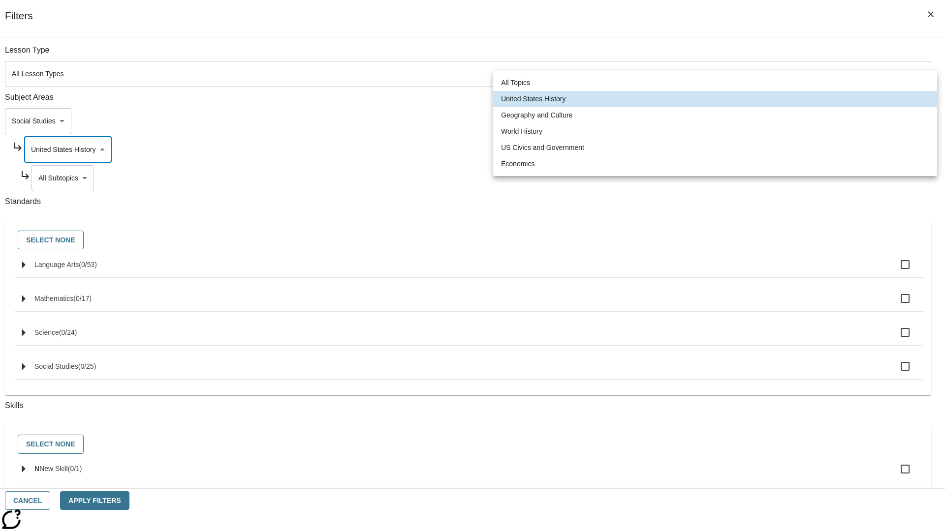
scroll to position [0, 0]
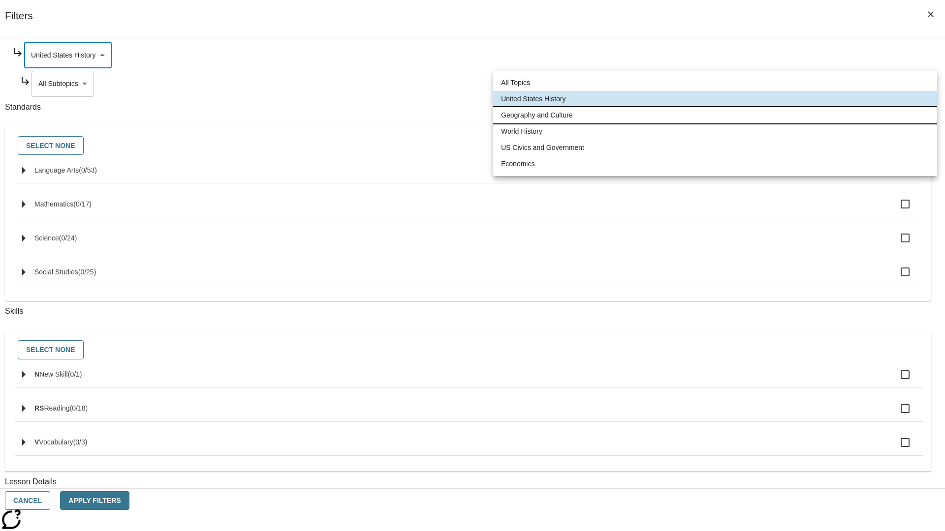
click at [715, 115] on li "Geography and Culture" at bounding box center [715, 115] width 444 height 16
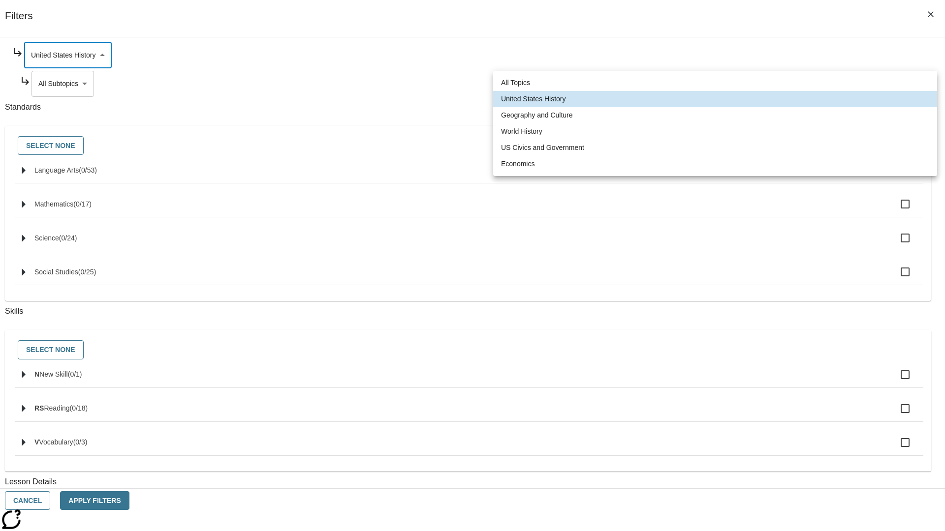
type input "186"
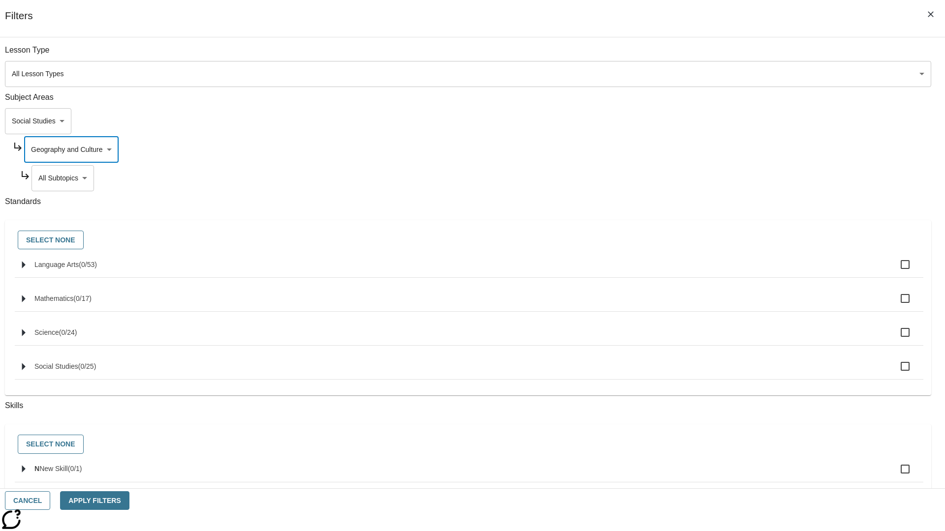
click at [721, 178] on body "Skip to main content [GEOGRAPHIC_DATA] Edition EN Grade 3 2025 Auto Grade 3 Sea…" at bounding box center [472, 304] width 937 height 543
click at [718, 55] on body "Skip to main content [GEOGRAPHIC_DATA] Edition EN Grade 3 2025 Auto Grade 3 Sea…" at bounding box center [472, 304] width 937 height 543
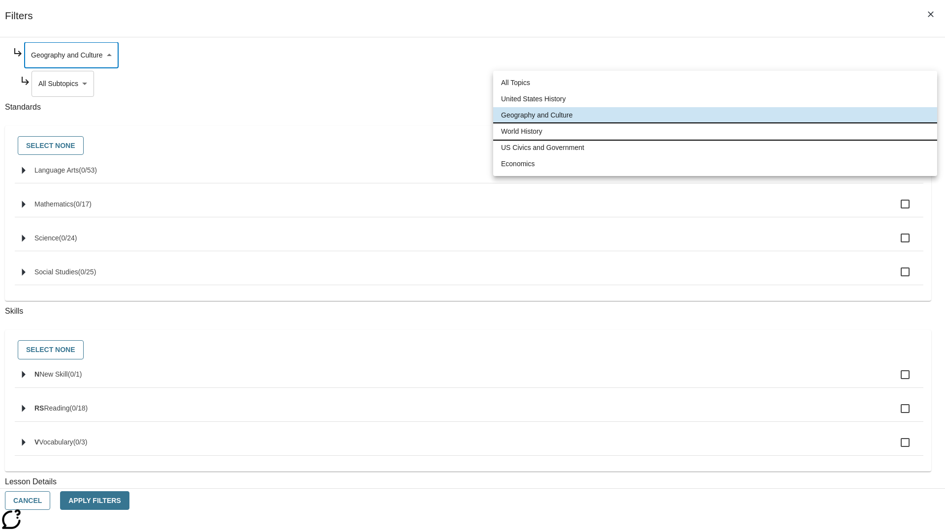
click at [715, 131] on li "World History" at bounding box center [715, 132] width 444 height 16
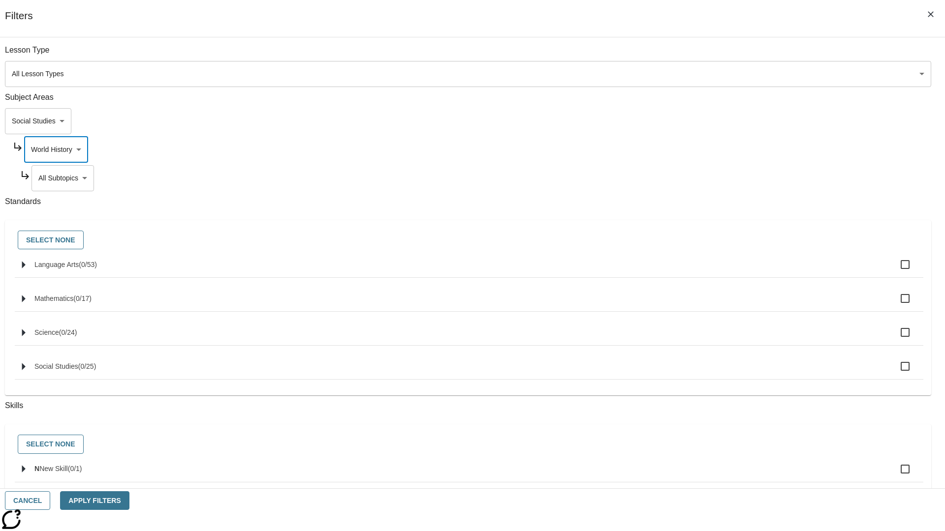
click at [721, 178] on body "Skip to main content [GEOGRAPHIC_DATA] Edition EN Grade 3 2025 Auto Grade 3 Sea…" at bounding box center [472, 304] width 937 height 543
click at [718, 55] on body "Skip to main content [GEOGRAPHIC_DATA] Edition EN Grade 3 2025 Auto Grade 3 Sea…" at bounding box center [472, 304] width 937 height 543
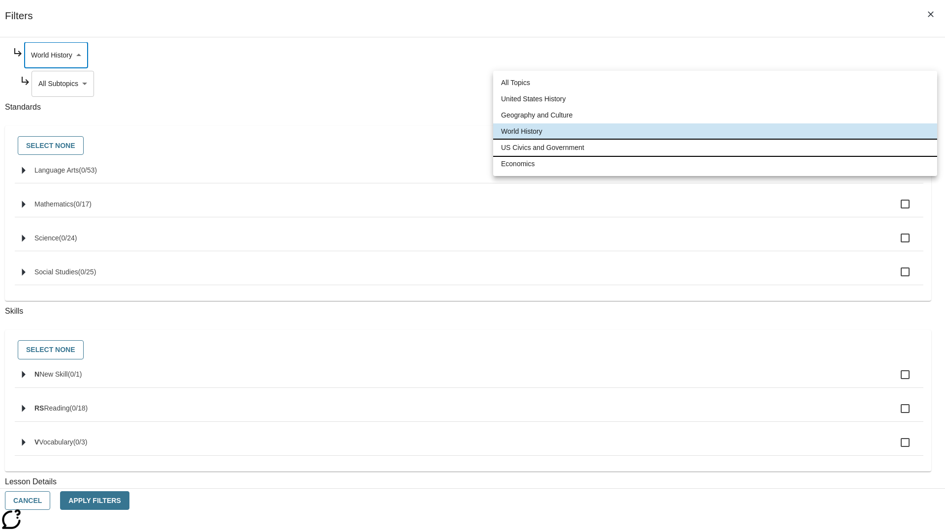
click at [715, 148] on li "US Civics and Government" at bounding box center [715, 148] width 444 height 16
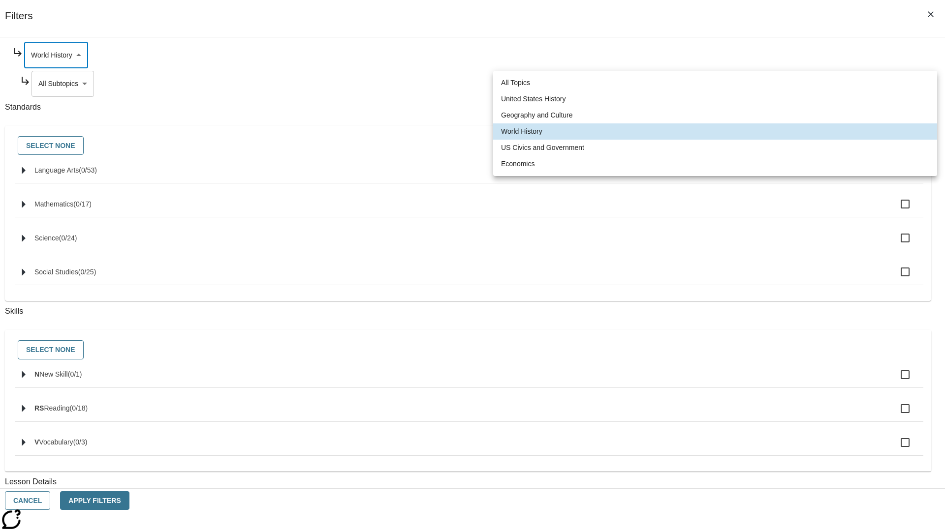
type input "194"
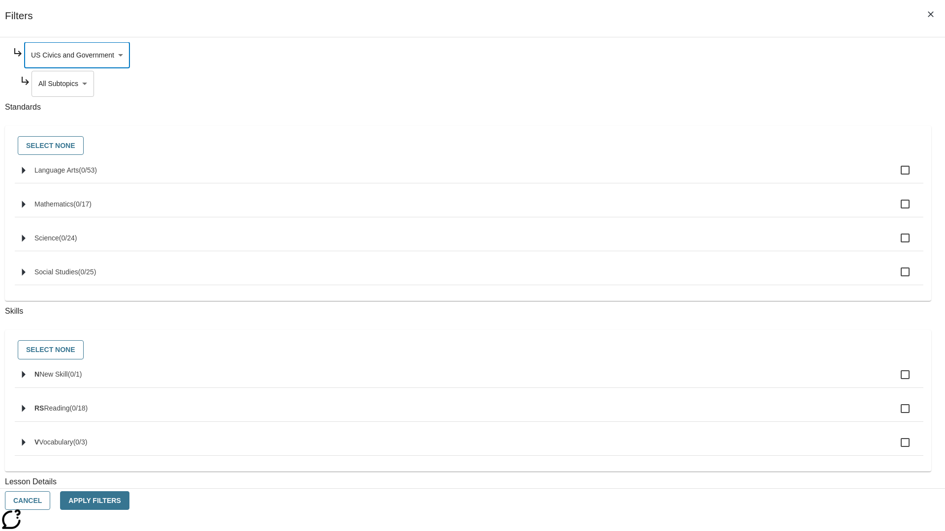
click at [722, 178] on body "Skip to main content [GEOGRAPHIC_DATA] Edition EN Grade 3 2025 Auto Grade 3 Sea…" at bounding box center [472, 304] width 937 height 543
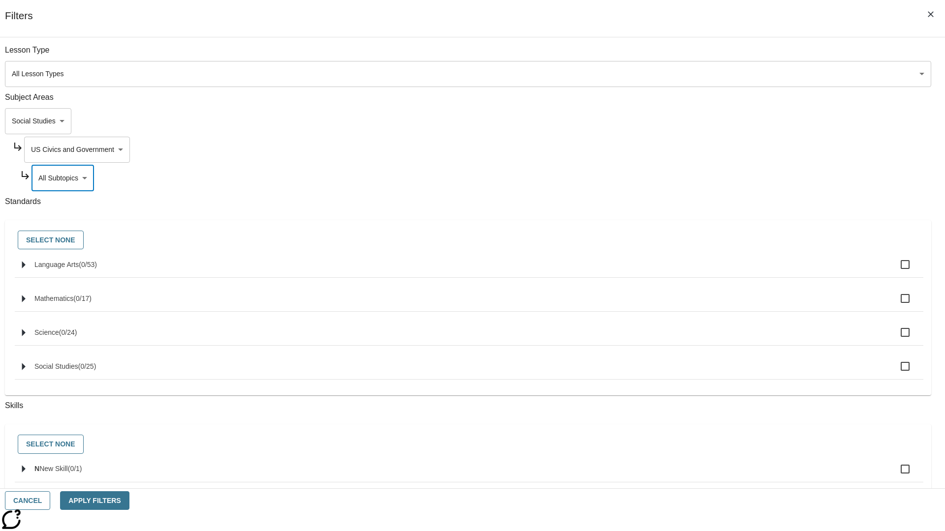
click at [718, 150] on body "Skip to main content [GEOGRAPHIC_DATA] Edition EN Grade 3 2025 Auto Grade 3 Sea…" at bounding box center [472, 304] width 937 height 543
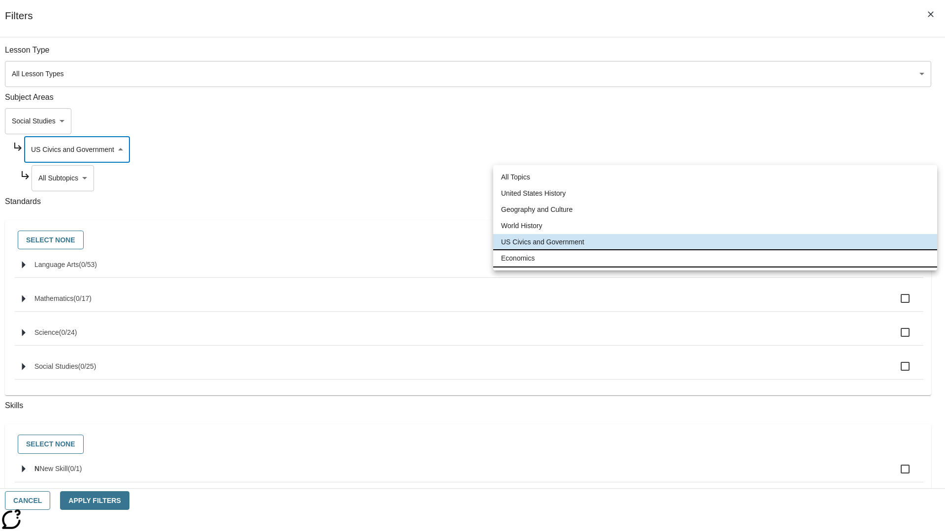
click at [715, 258] on li "Economics" at bounding box center [715, 258] width 444 height 16
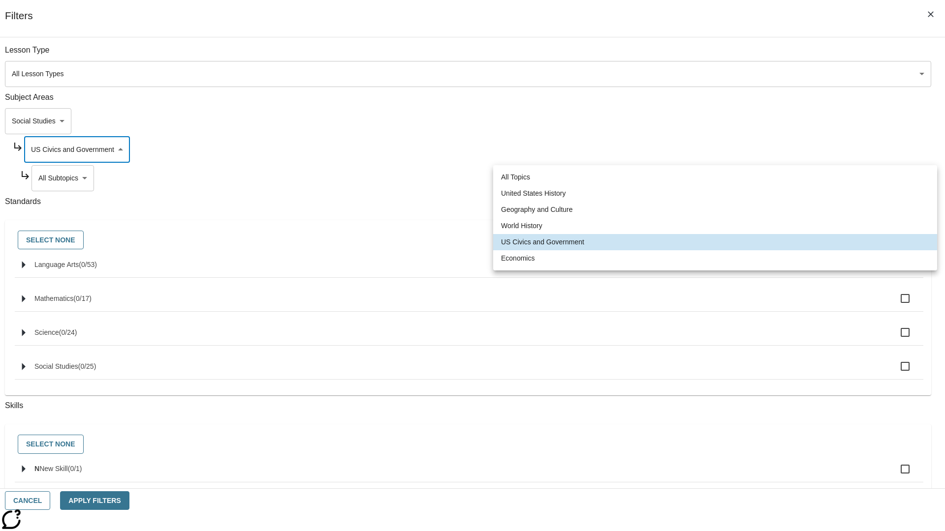
type input "195"
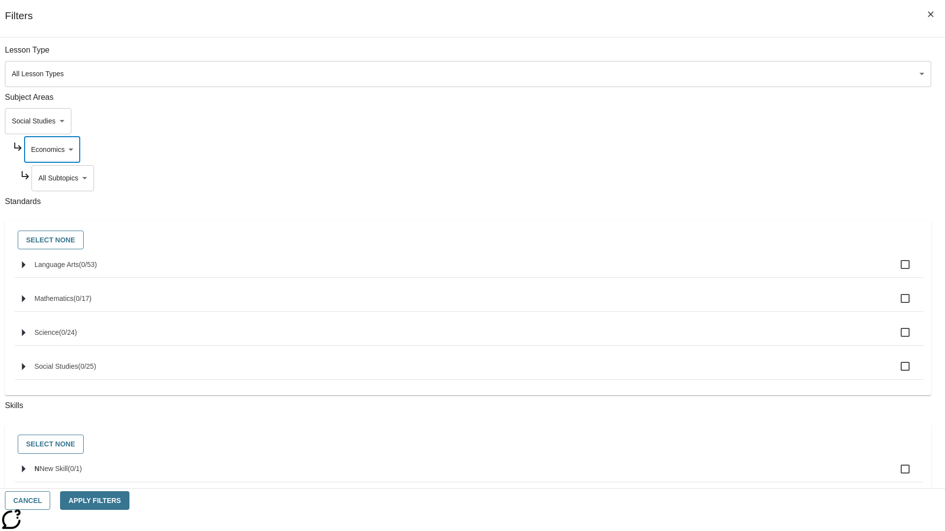
click at [721, 178] on body "Skip to main content [GEOGRAPHIC_DATA] Edition EN Grade 3 2025 Auto Grade 3 Sea…" at bounding box center [472, 304] width 937 height 543
click at [709, 121] on body "Skip to main content [GEOGRAPHIC_DATA] Edition EN Grade 3 2025 Auto Grade 3 Sea…" at bounding box center [472, 304] width 937 height 543
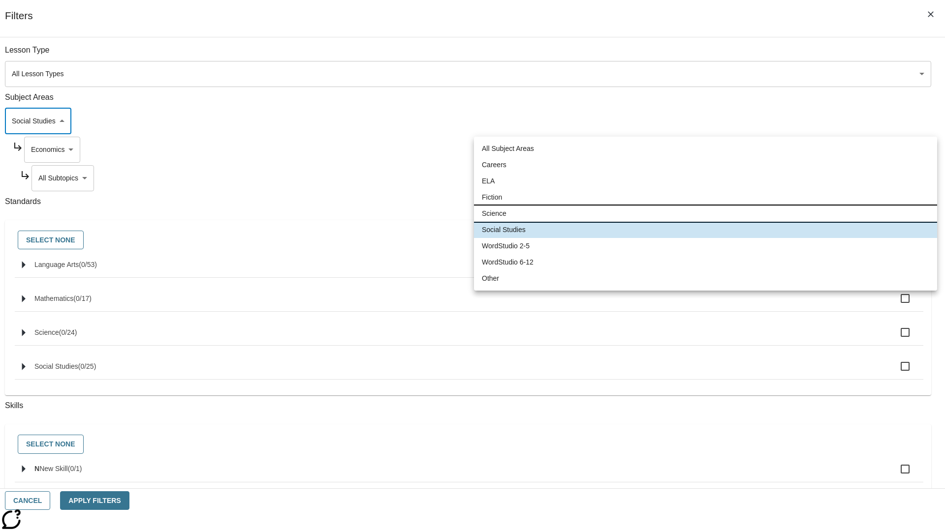
click at [705, 214] on li "Science" at bounding box center [705, 214] width 463 height 16
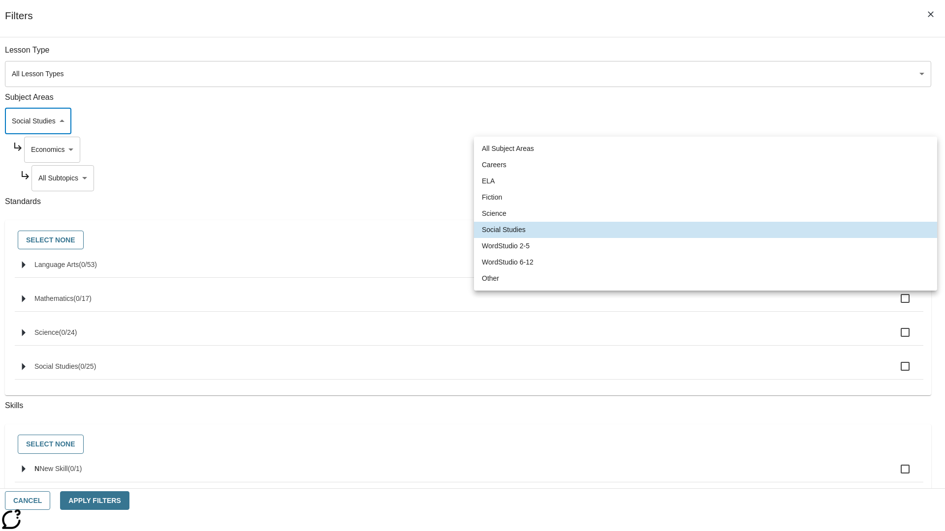
type input "2"
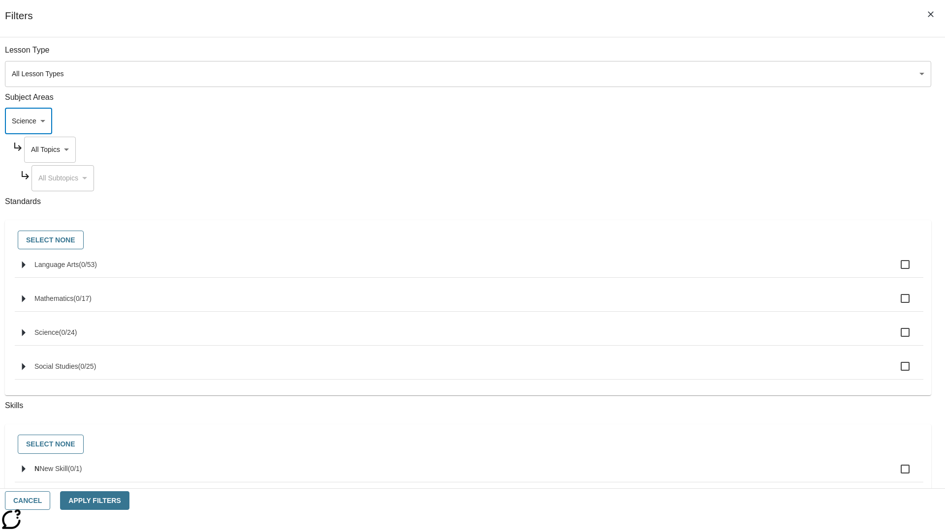
click at [718, 150] on body "Skip to main content [GEOGRAPHIC_DATA] Edition EN Grade 3 2025 Auto Grade 3 Sea…" at bounding box center [472, 304] width 937 height 543
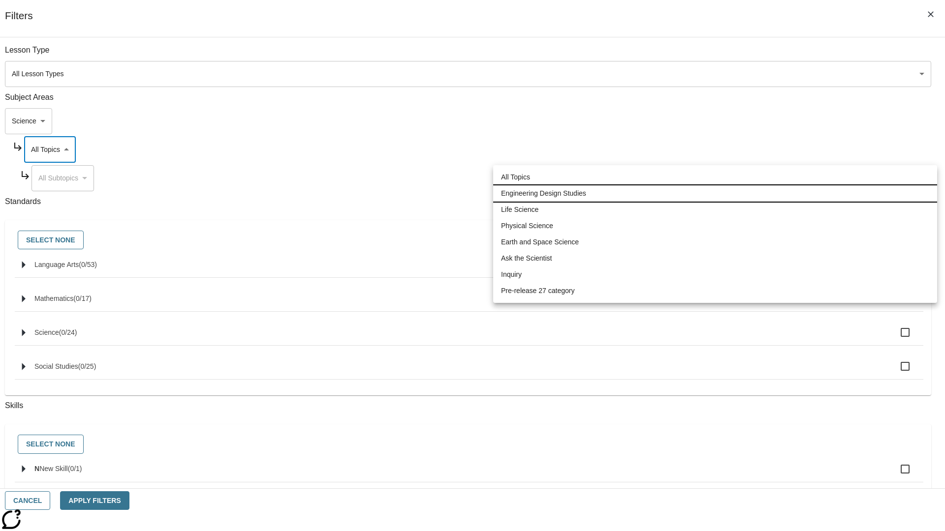
click at [715, 193] on li "Engineering Design Studies" at bounding box center [715, 194] width 444 height 16
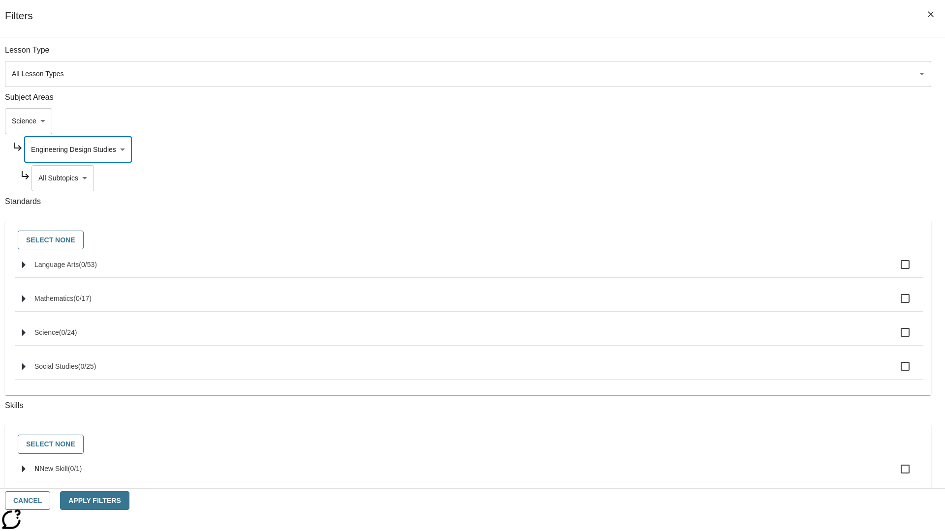
click at [721, 55] on body "Skip to main content [GEOGRAPHIC_DATA] Edition EN Grade 3 2025 Auto Grade 3 Sea…" at bounding box center [472, 304] width 937 height 543
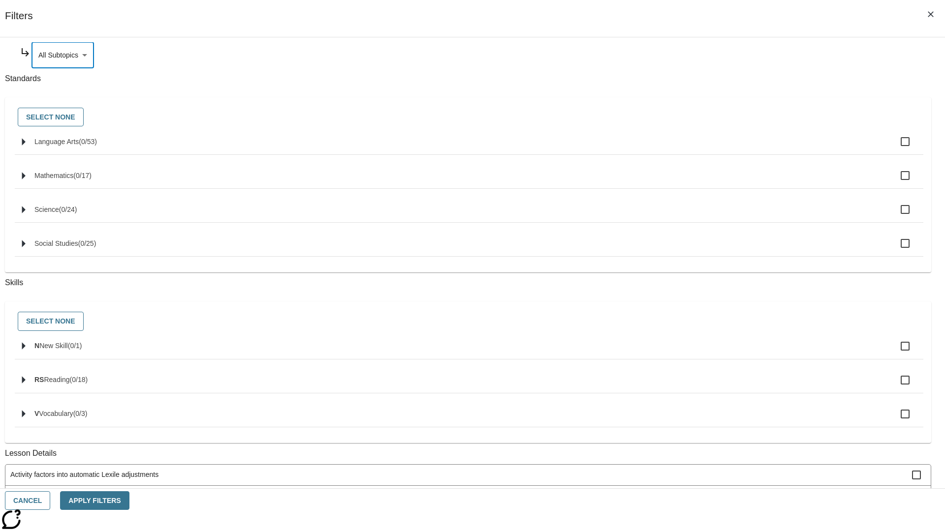
click at [718, 150] on body "Skip to main content [GEOGRAPHIC_DATA] Edition EN Grade 3 2025 Auto Grade 3 Sea…" at bounding box center [472, 304] width 937 height 543
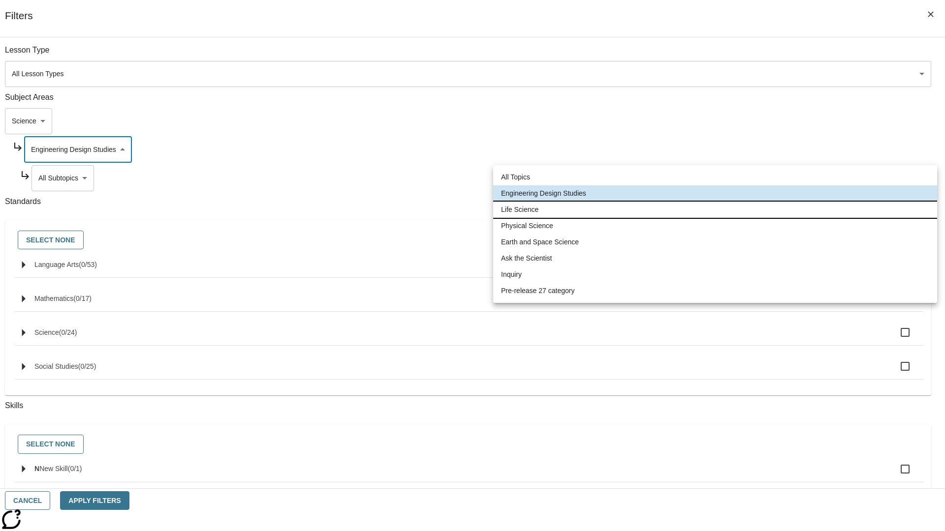
click at [715, 210] on li "Life Science" at bounding box center [715, 210] width 444 height 16
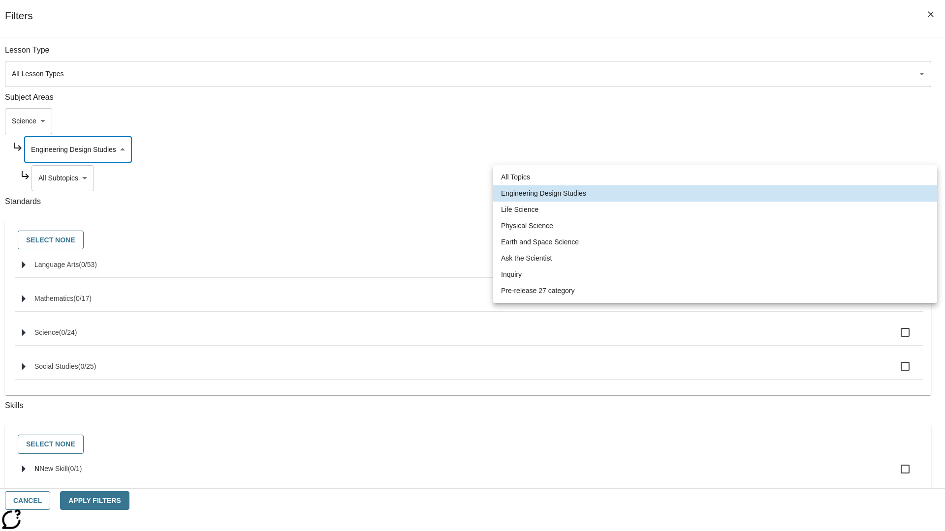
type input "189"
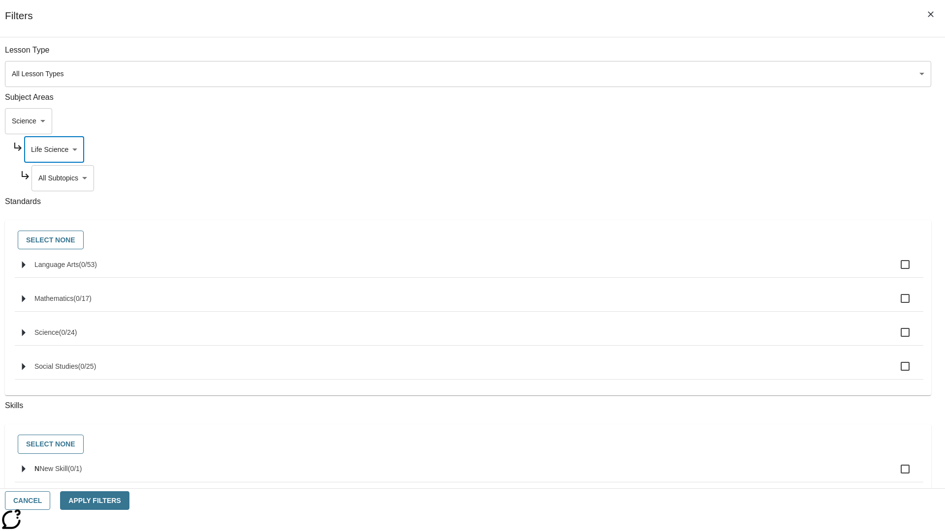
click at [721, 55] on body "Skip to main content [GEOGRAPHIC_DATA] Edition EN Grade 3 2025 Auto Grade 3 Sea…" at bounding box center [472, 304] width 937 height 543
click at [718, 150] on body "Skip to main content [GEOGRAPHIC_DATA] Edition EN Grade 3 2025 Auto Grade 3 Sea…" at bounding box center [472, 304] width 937 height 543
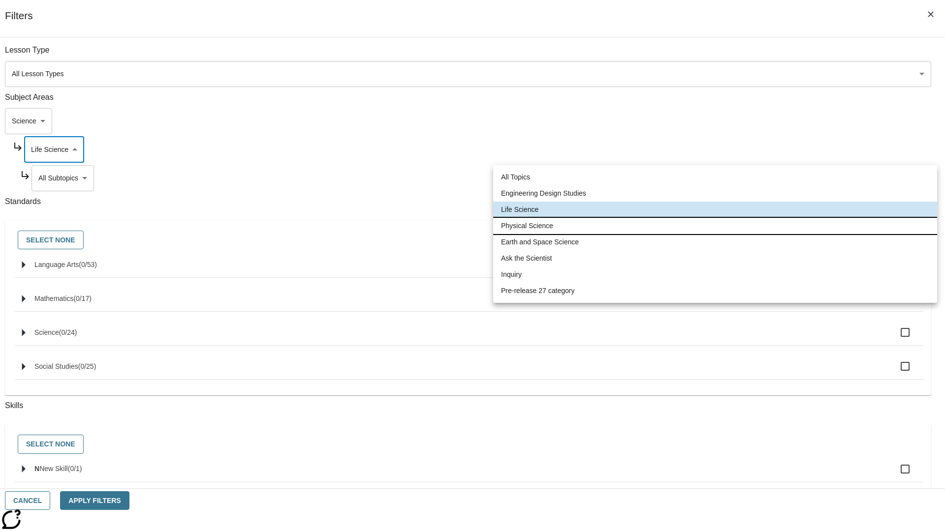
click at [715, 226] on li "Physical Science" at bounding box center [715, 226] width 444 height 16
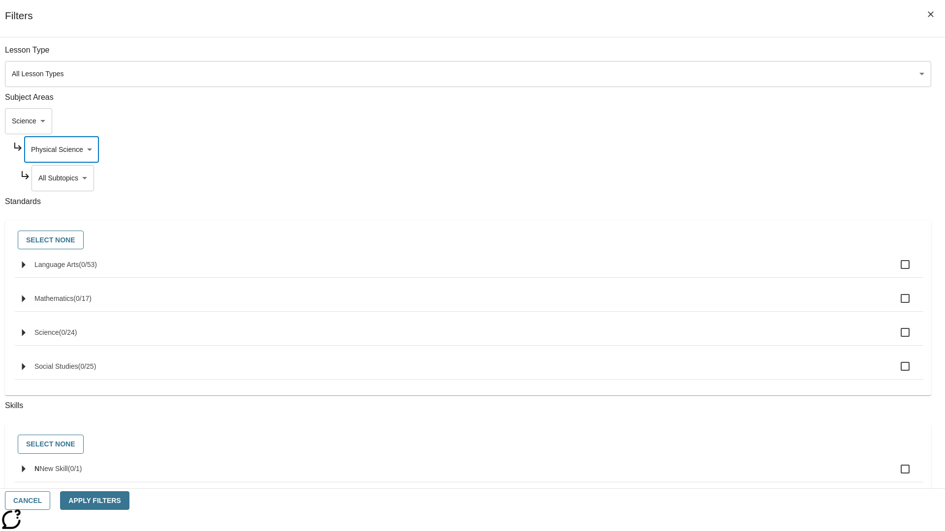
click at [721, 55] on body "Skip to main content [GEOGRAPHIC_DATA] Edition EN Grade 3 2025 Auto Grade 3 Sea…" at bounding box center [472, 304] width 937 height 543
click at [718, 55] on body "Skip to main content [GEOGRAPHIC_DATA] Edition EN Grade 3 2025 Auto Grade 3 Sea…" at bounding box center [472, 304] width 937 height 543
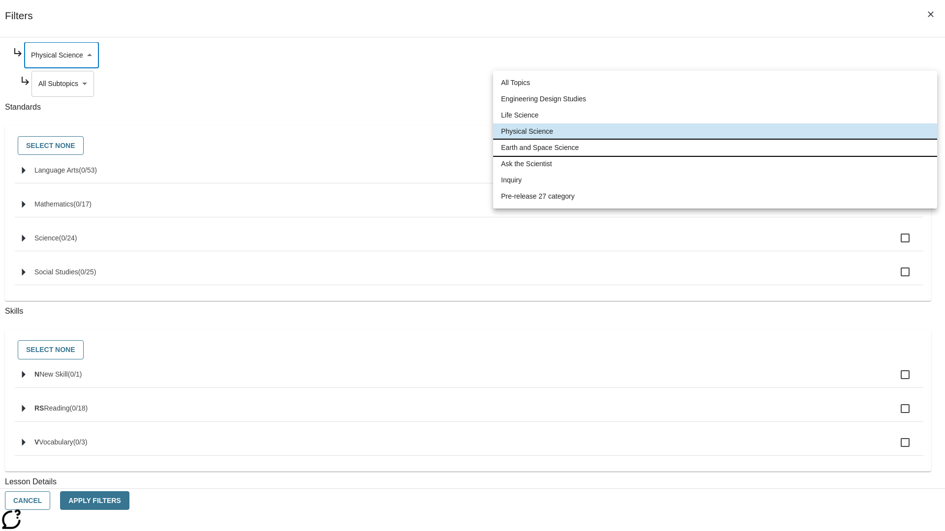
click at [715, 148] on li "Earth and Space Science" at bounding box center [715, 148] width 444 height 16
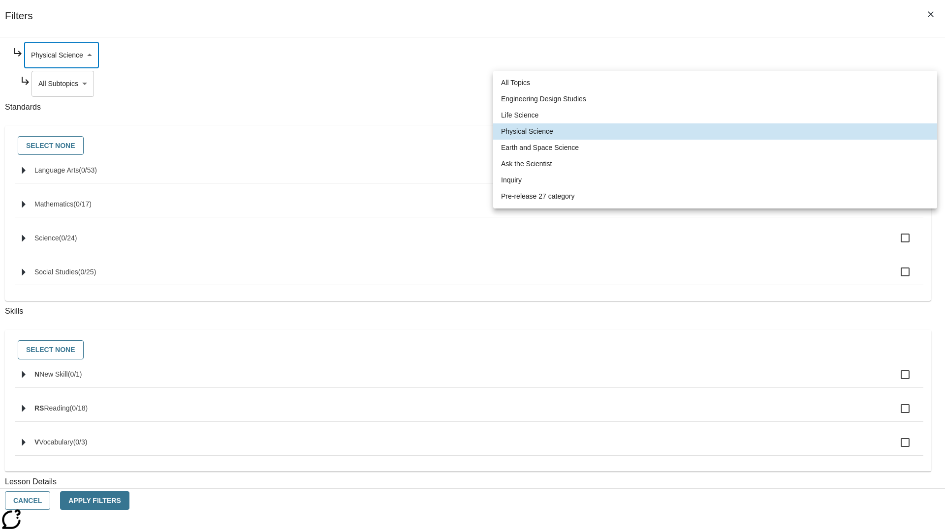
type input "192"
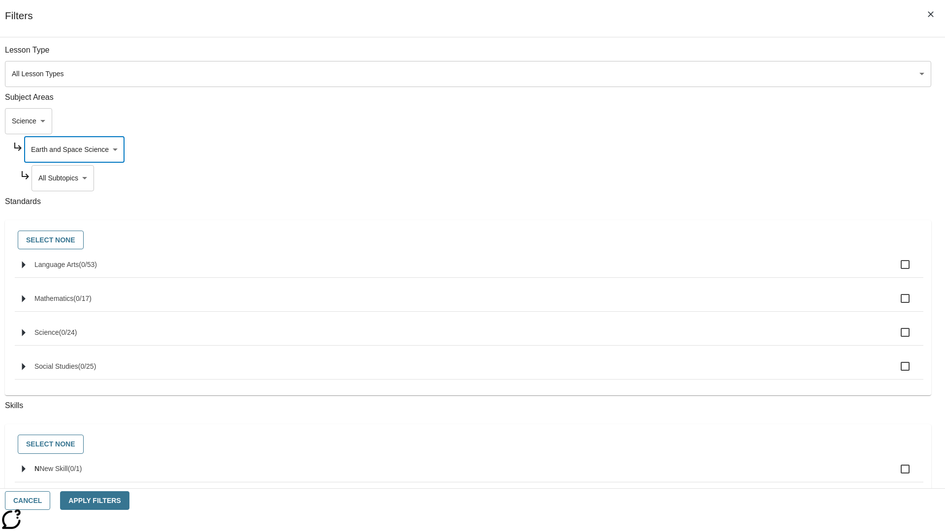
click at [721, 55] on body "Skip to main content [GEOGRAPHIC_DATA] Edition EN Grade 3 2025 Auto Grade 3 Sea…" at bounding box center [472, 304] width 937 height 543
click at [718, 150] on body "Skip to main content [GEOGRAPHIC_DATA] Edition EN Grade 3 2025 Auto Grade 3 Sea…" at bounding box center [472, 304] width 937 height 543
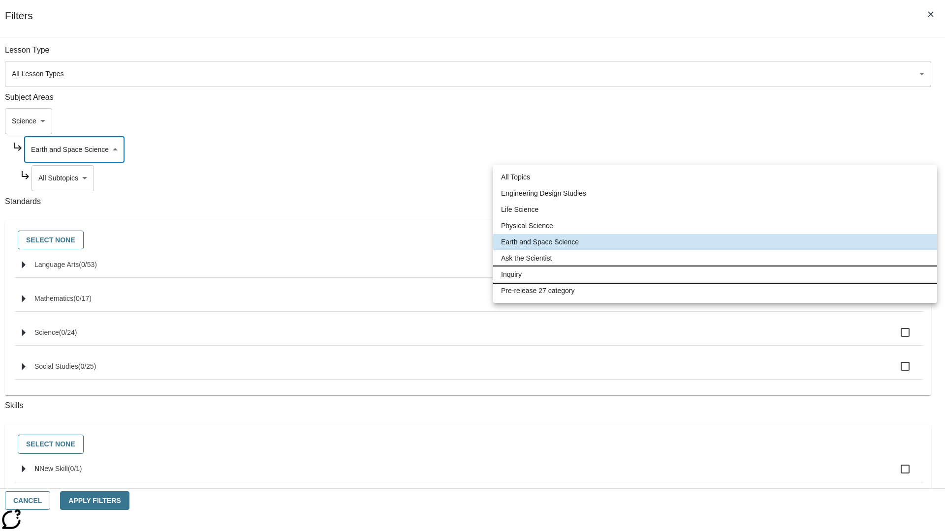
click at [715, 275] on li "Inquiry" at bounding box center [715, 275] width 444 height 16
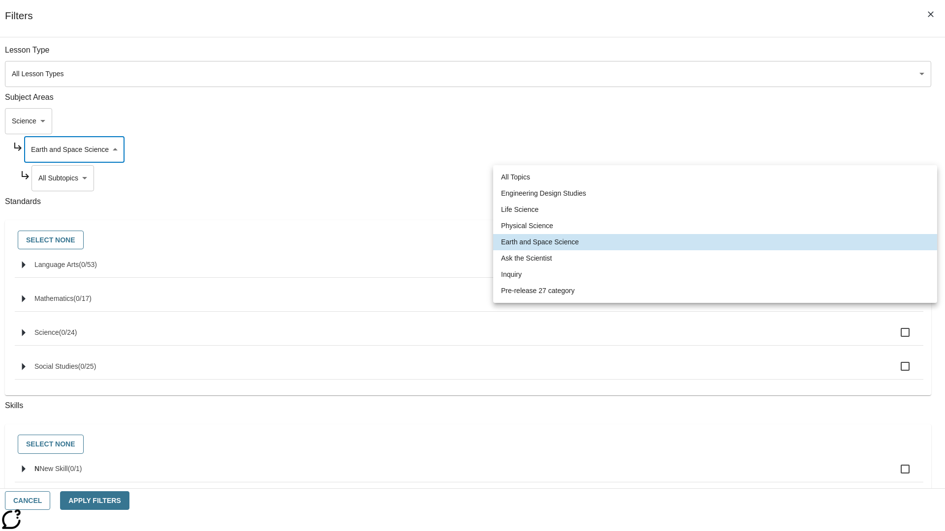
type input "251"
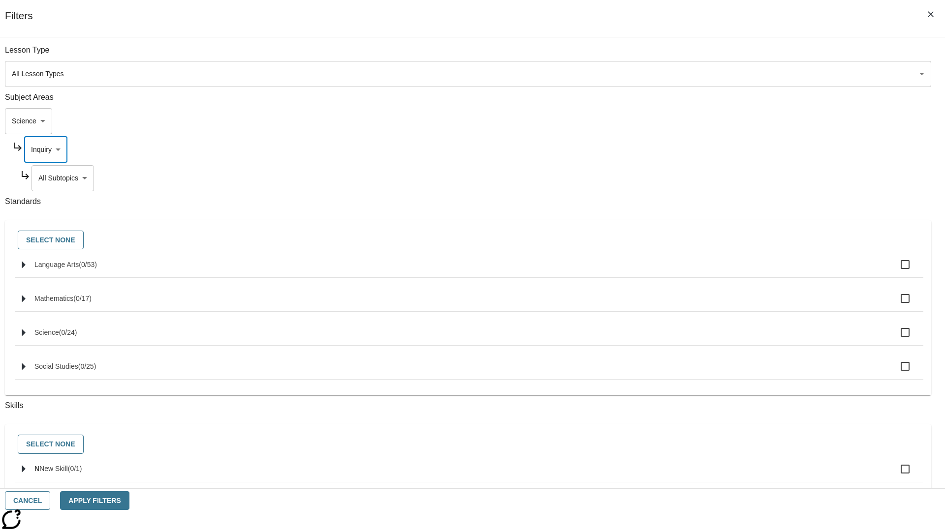
click at [721, 55] on body "Skip to main content [GEOGRAPHIC_DATA] Edition EN Grade 3 2025 Auto Grade 3 Sea…" at bounding box center [472, 304] width 937 height 543
click at [718, 55] on body "Skip to main content [GEOGRAPHIC_DATA] Edition EN Grade 3 2025 Auto Grade 3 Sea…" at bounding box center [472, 304] width 937 height 543
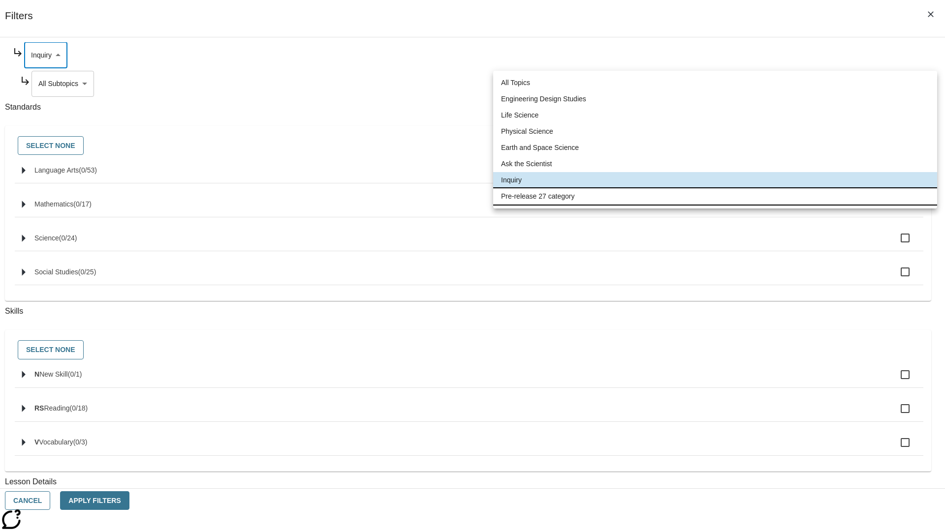
click at [715, 196] on li "Pre-release 27 category" at bounding box center [715, 196] width 444 height 16
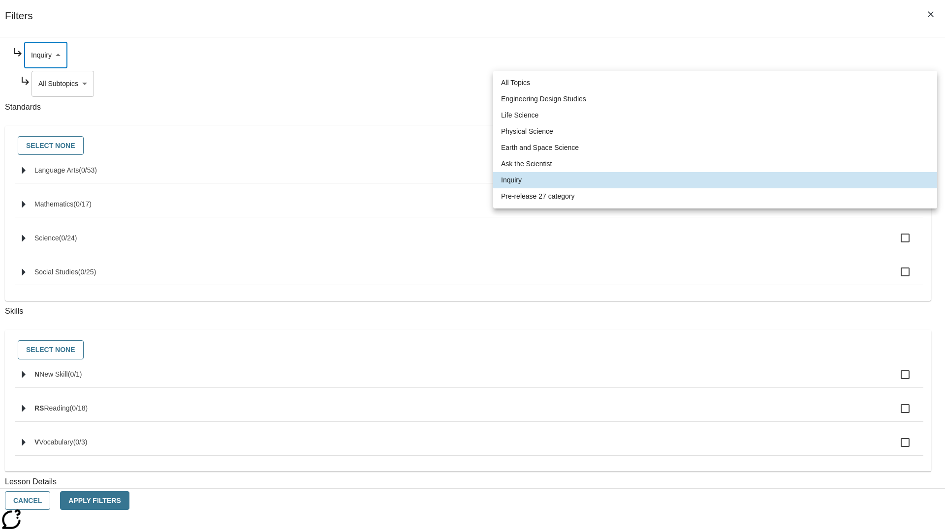
type input "271"
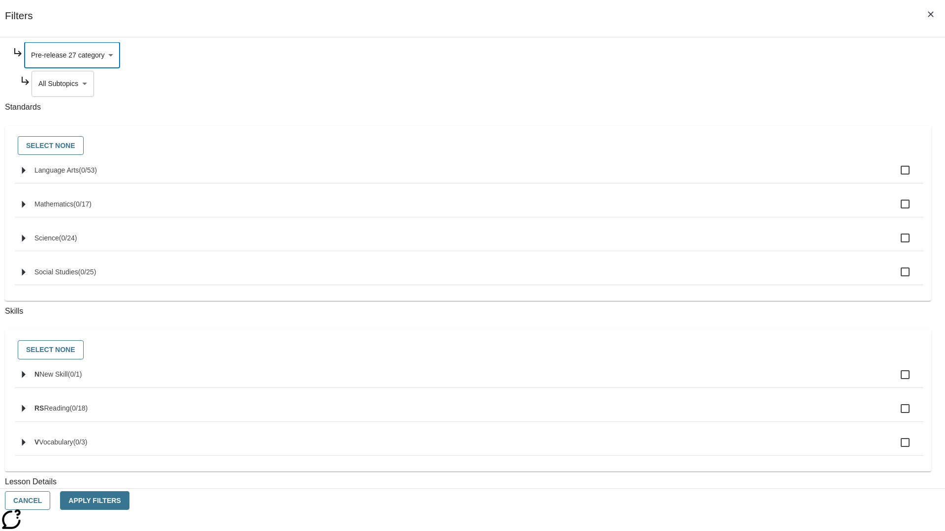
click at [721, 178] on body "Skip to main content [GEOGRAPHIC_DATA] Edition EN Grade 3 2025 Auto Grade 3 Sea…" at bounding box center [472, 304] width 937 height 543
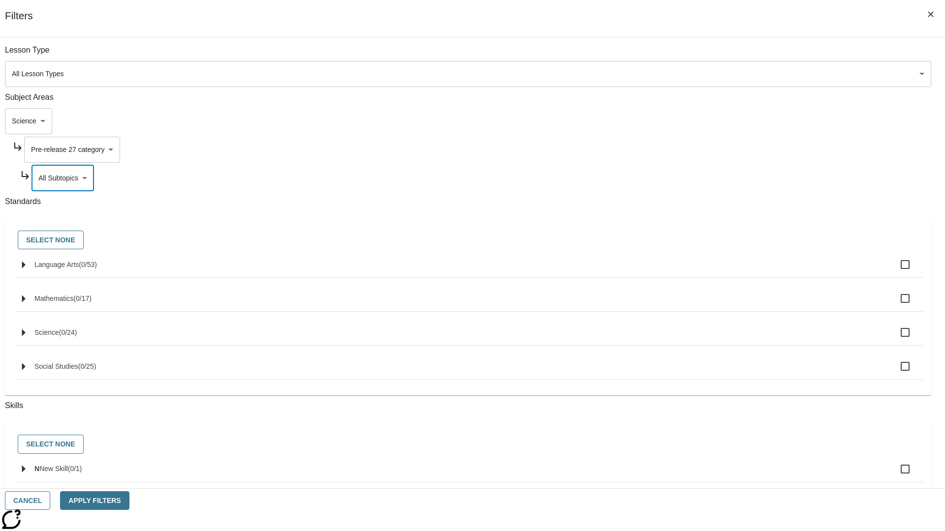
click at [709, 121] on body "Skip to main content [GEOGRAPHIC_DATA] Edition EN Grade 3 2025 Auto Grade 3 Sea…" at bounding box center [472, 304] width 937 height 543
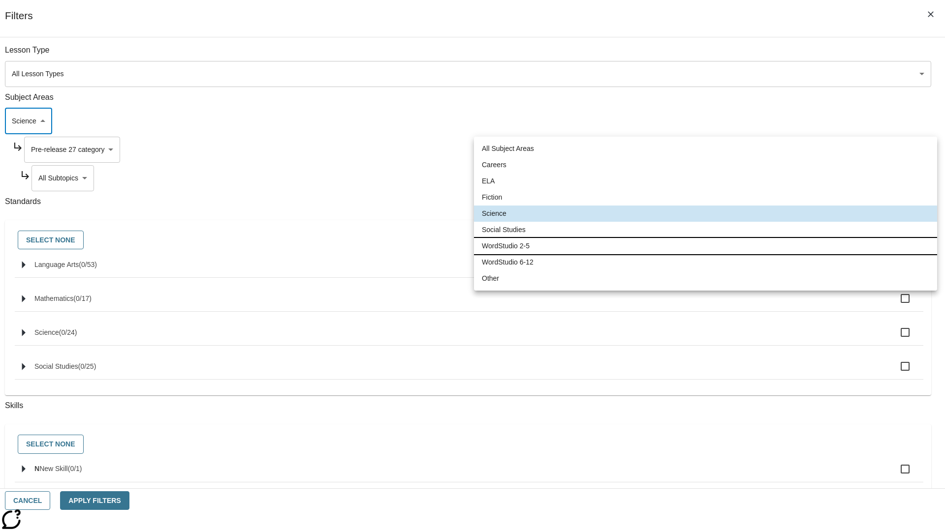
click at [705, 246] on li "WordStudio 2-5" at bounding box center [705, 246] width 463 height 16
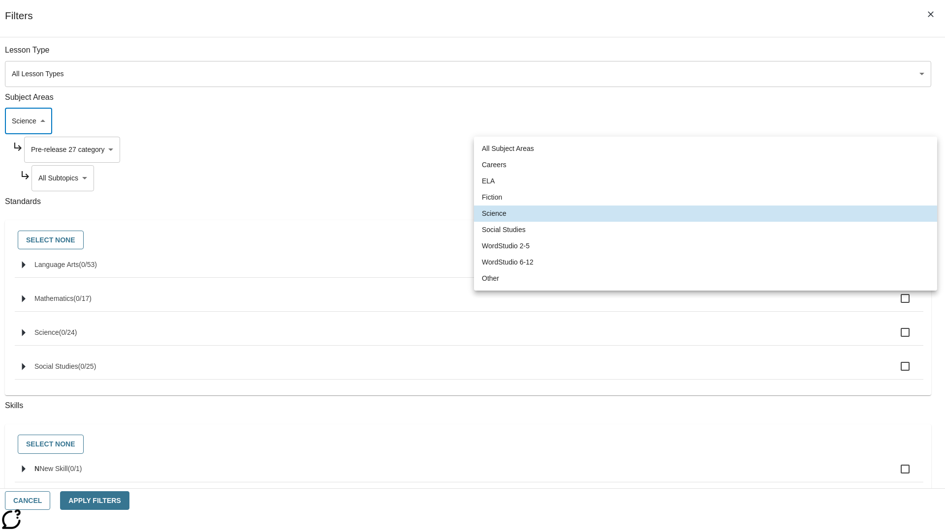
type input "6"
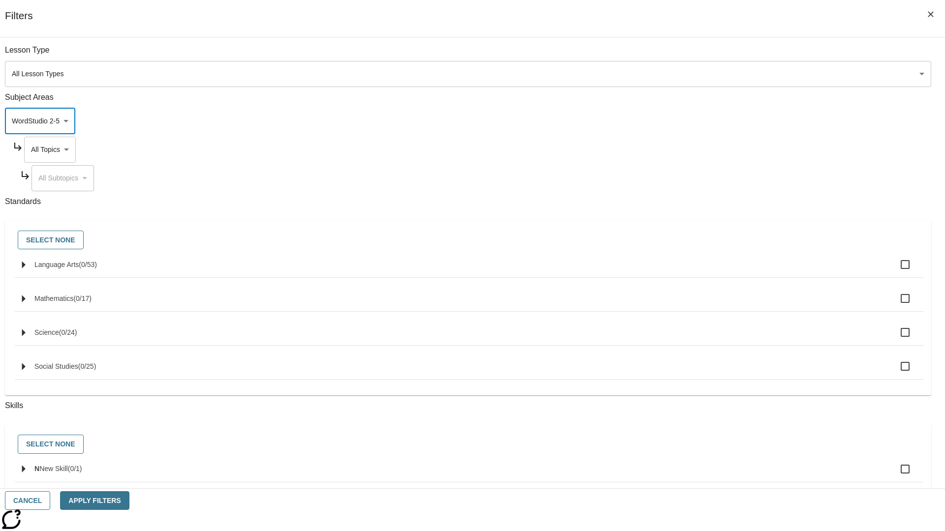
click at [718, 150] on body "Skip to main content [GEOGRAPHIC_DATA] Edition EN Grade 3 2025 Auto Grade 3 Sea…" at bounding box center [472, 304] width 937 height 543
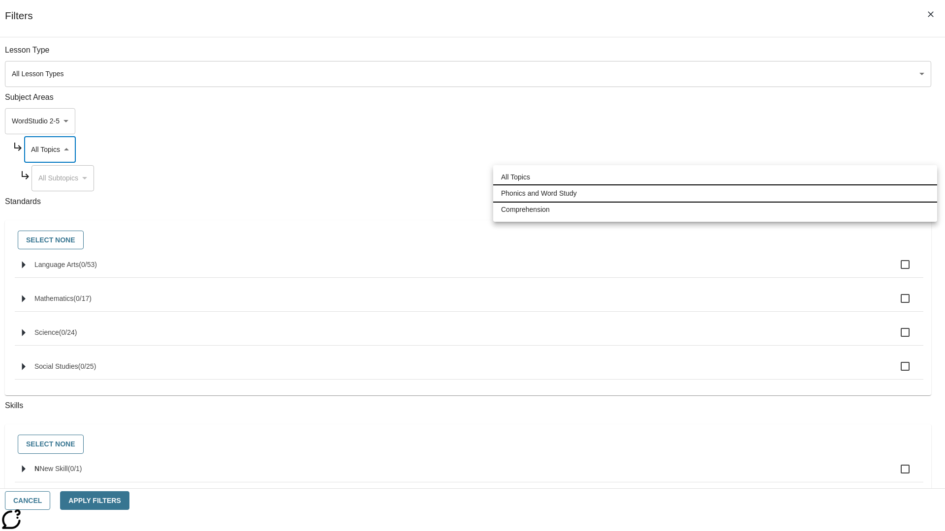
click at [715, 193] on li "Phonics and Word Study" at bounding box center [715, 194] width 444 height 16
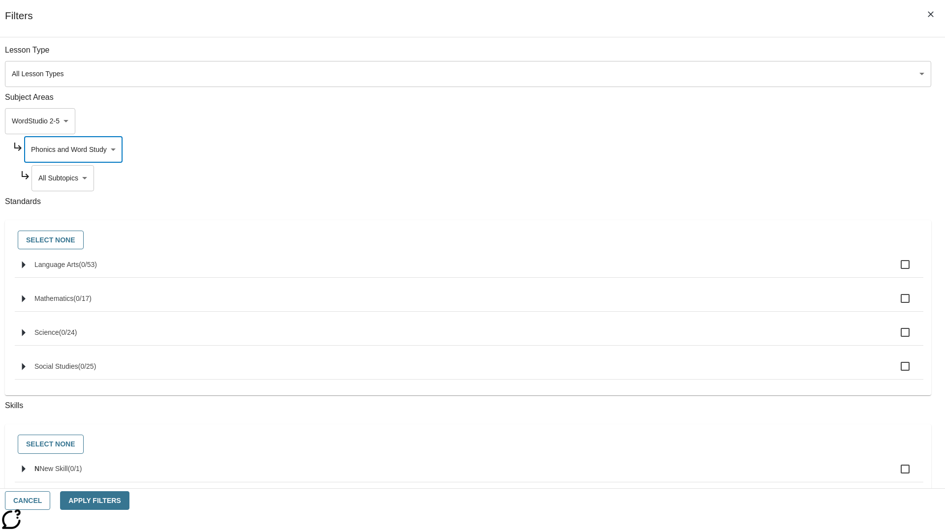
type input "249"
click at [722, 178] on body "Skip to main content [GEOGRAPHIC_DATA] Edition EN Grade 3 2025 Auto Grade 3 Sea…" at bounding box center [472, 304] width 937 height 543
